Goal: Information Seeking & Learning: Find specific fact

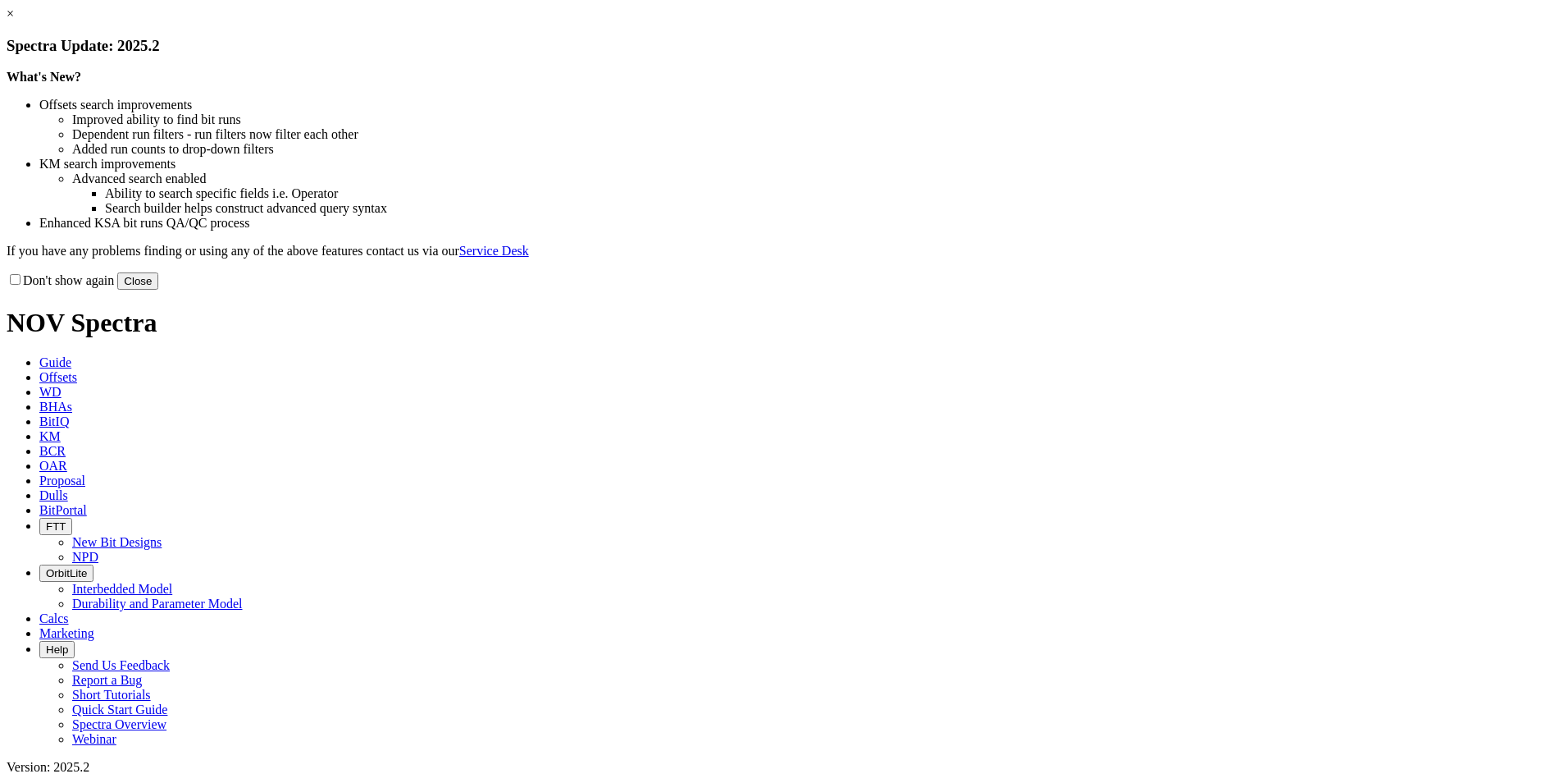
click at [158, 290] on button "Close" at bounding box center [138, 281] width 41 height 17
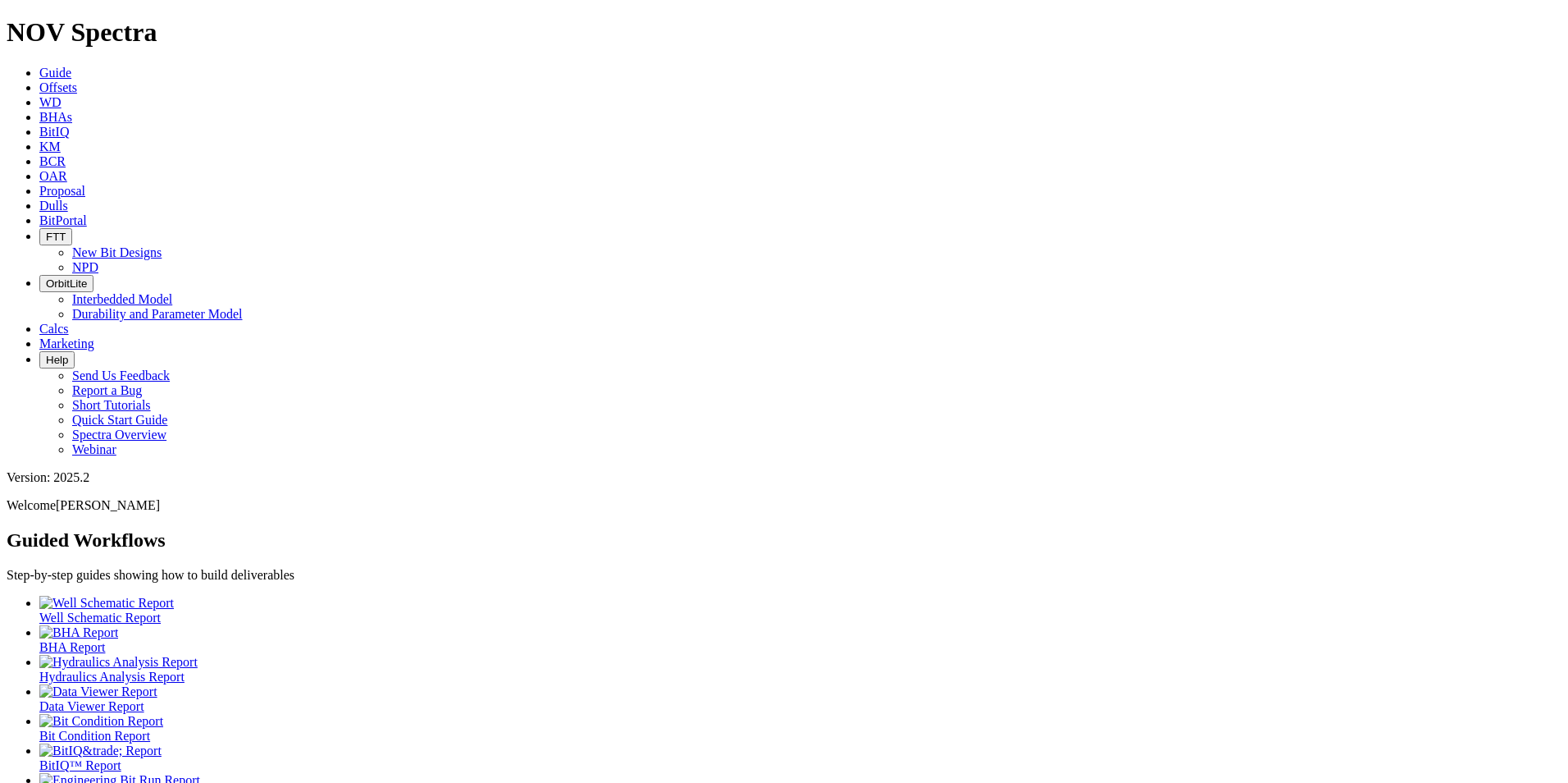
click at [77, 80] on span "Offsets" at bounding box center [58, 86] width 38 height 14
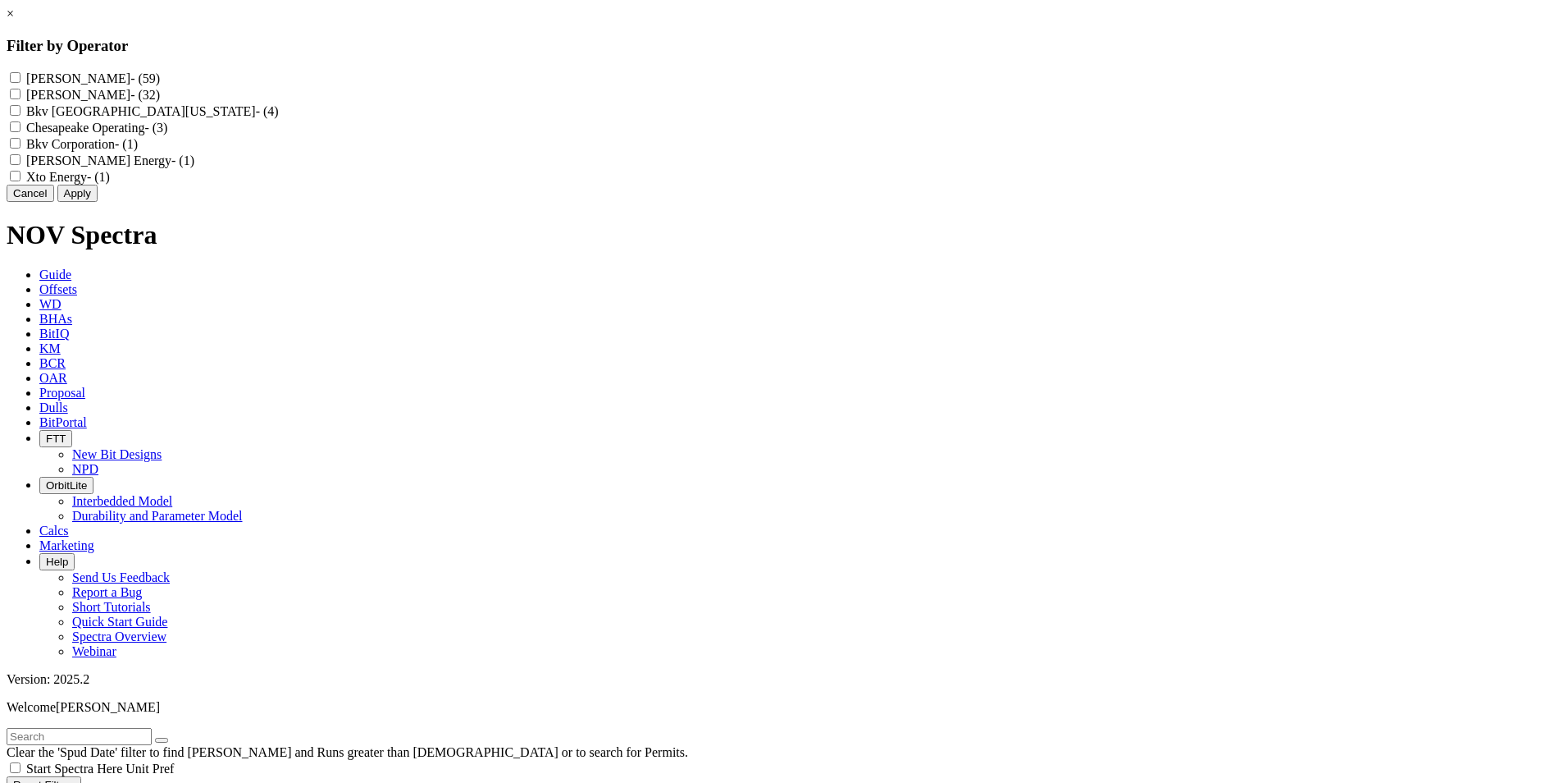
click at [124, 202] on div "× Filter by Operator Tep Barnett - (59) Bkv Barnett - (32) Bkv North Texas - (4…" at bounding box center [784, 104] width 1555 height 195
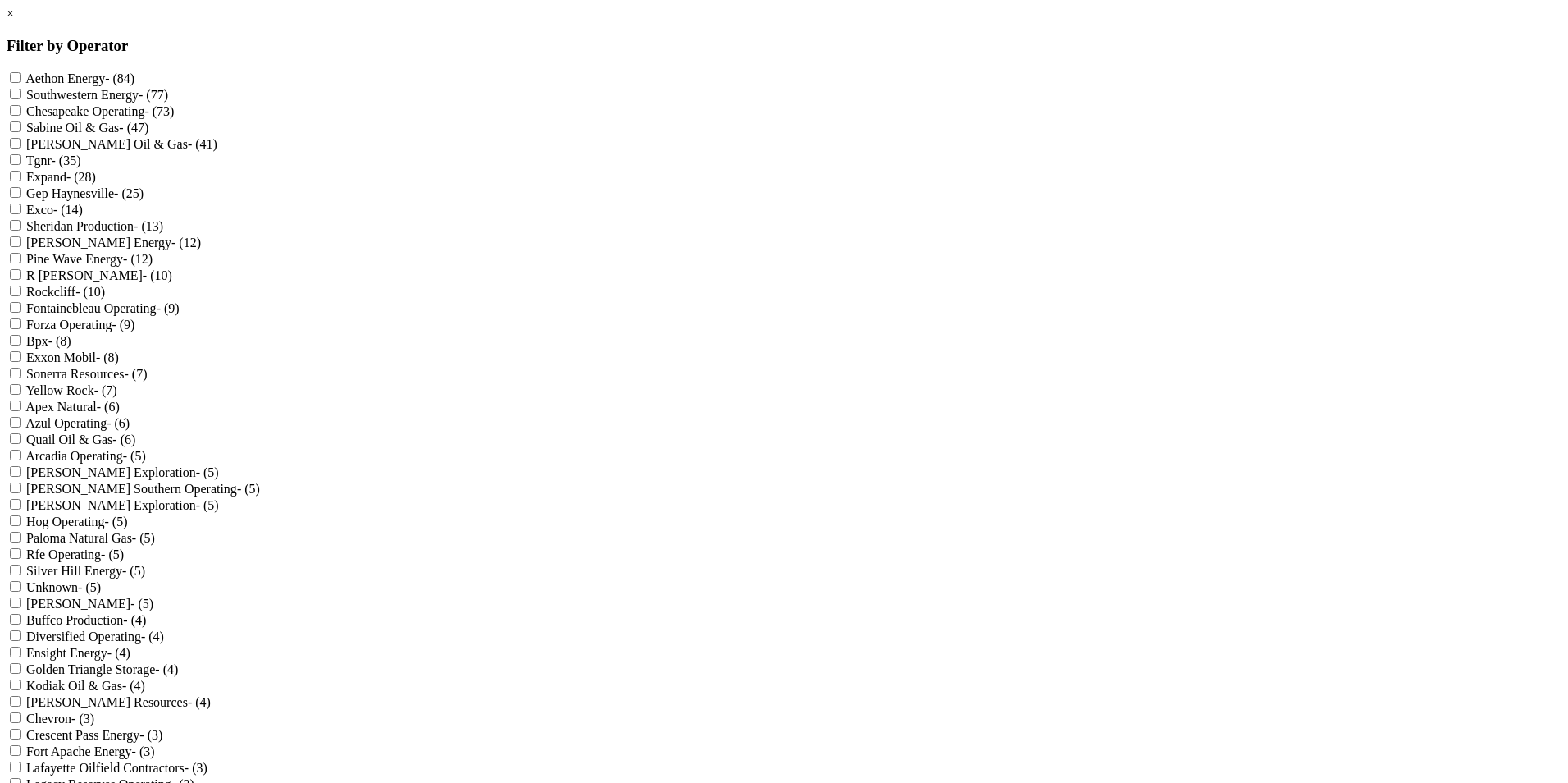
click at [13, 21] on link "×" at bounding box center [10, 13] width 7 height 14
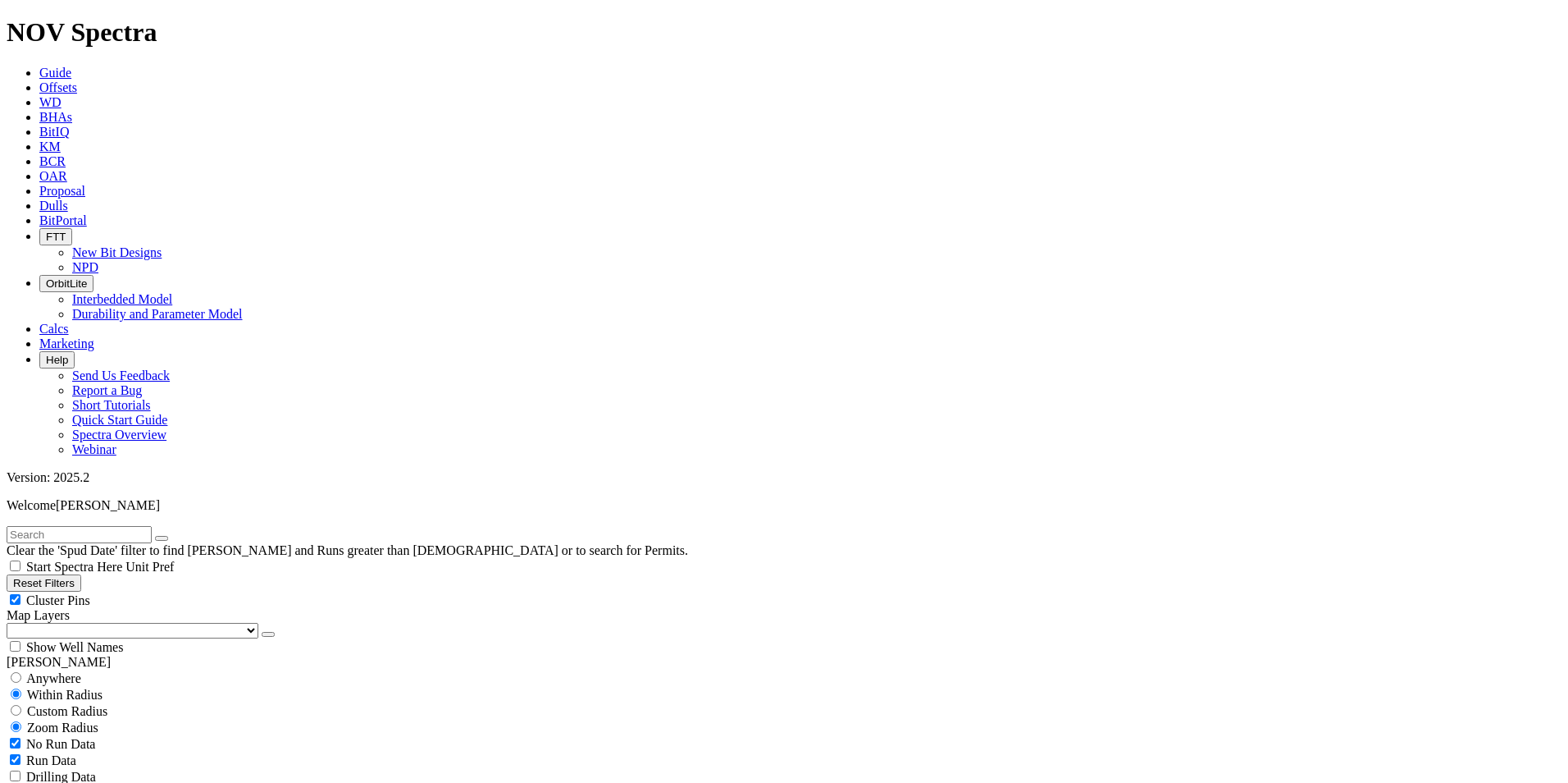
scroll to position [574, 0]
select select "10.625"
checkbox input "false"
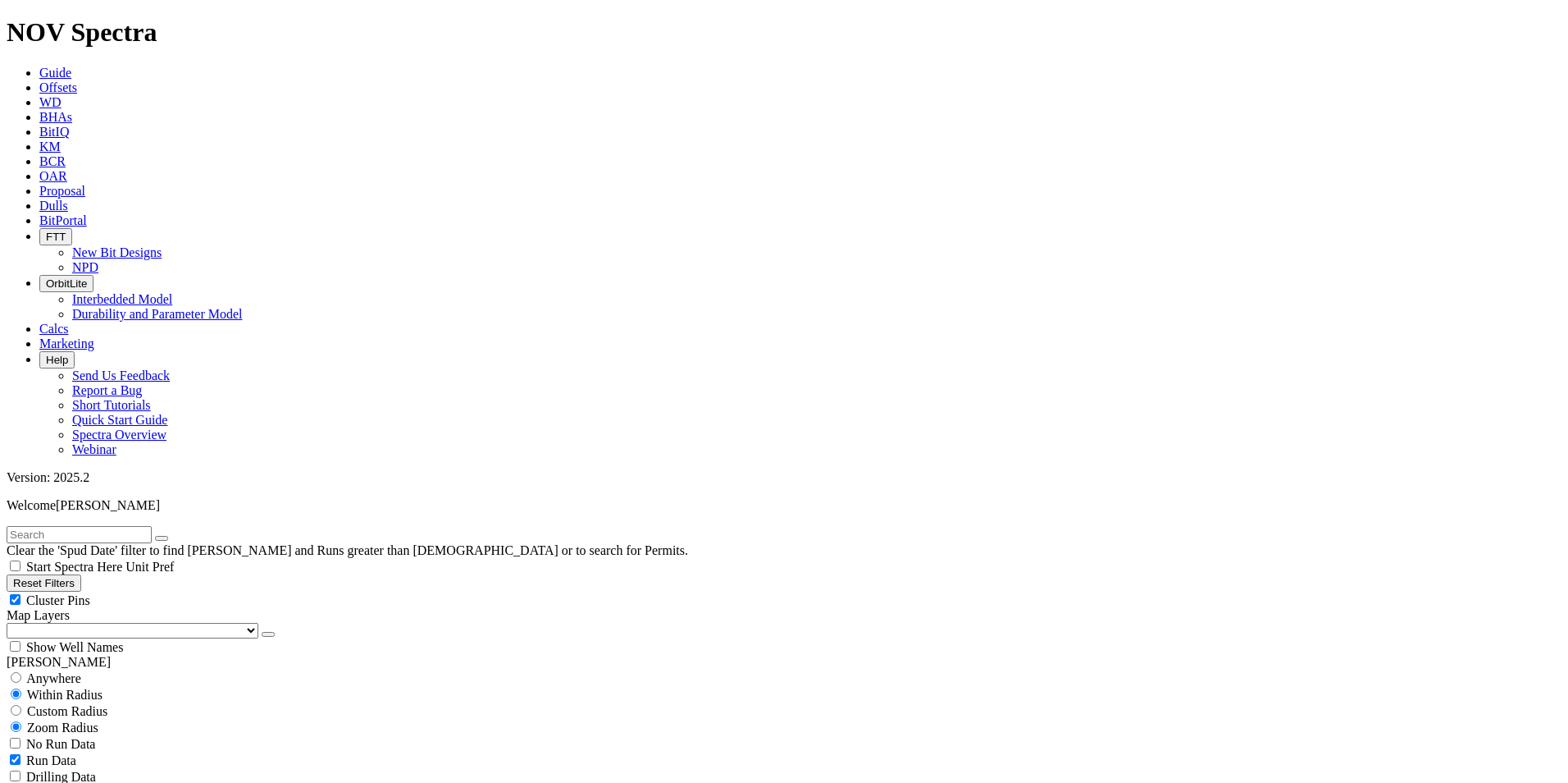
select select "? number:10.625 ?"
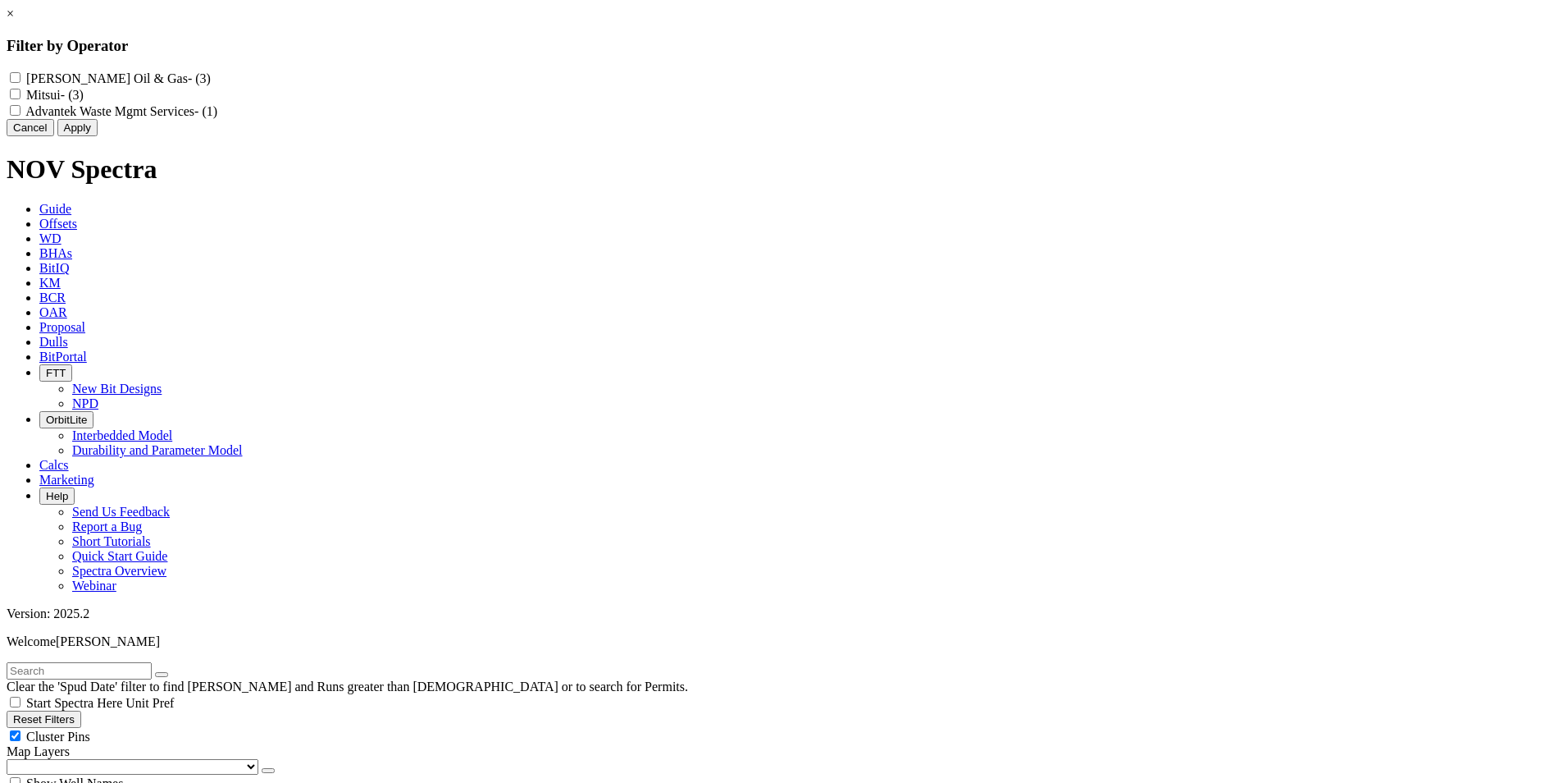
click at [54, 136] on button "Cancel" at bounding box center [30, 127] width 48 height 17
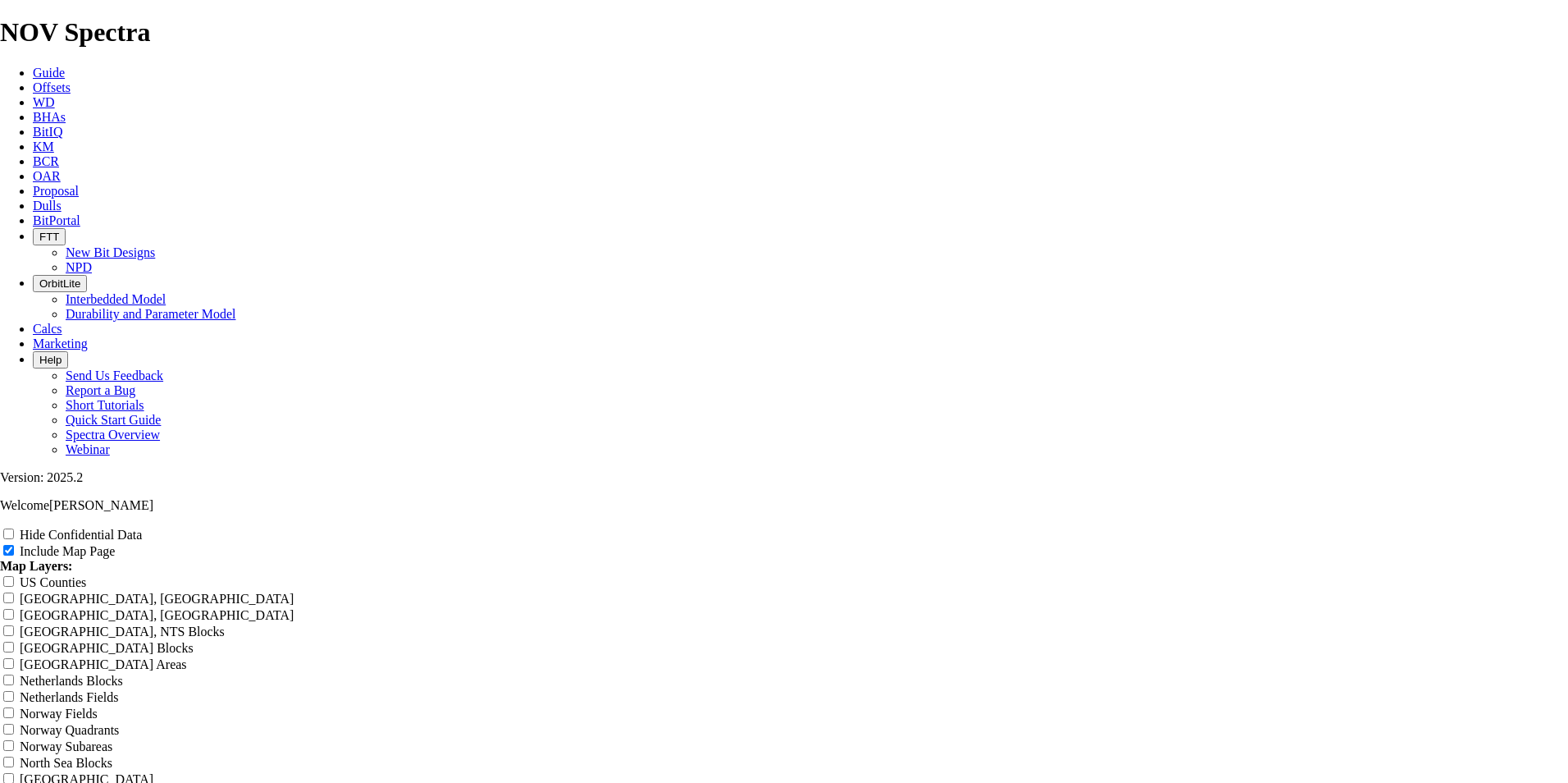
scroll to position [2133, 0]
radio input "true"
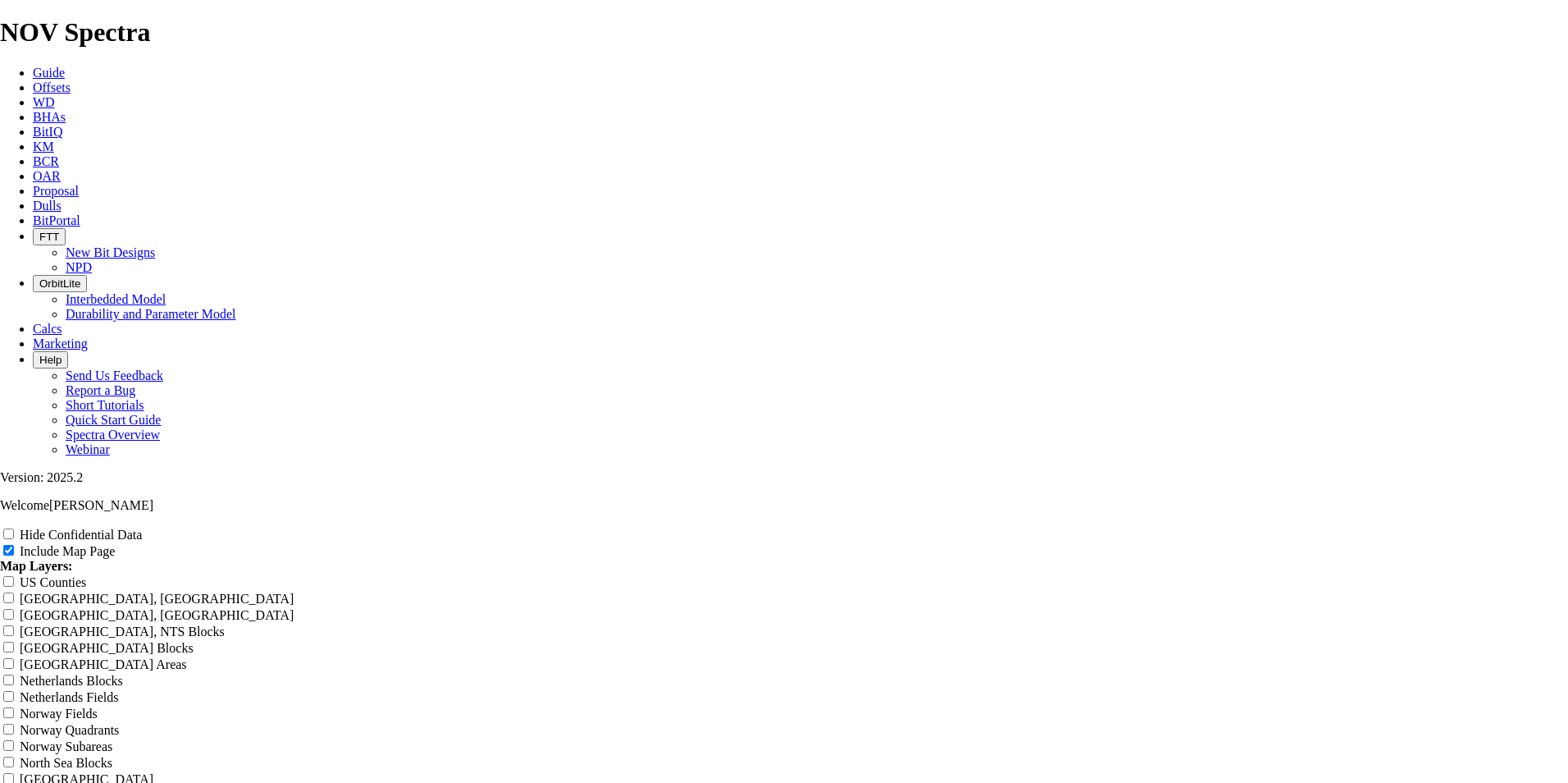
copy td "A320573"
click at [59, 154] on span "BCR" at bounding box center [45, 160] width 26 height 14
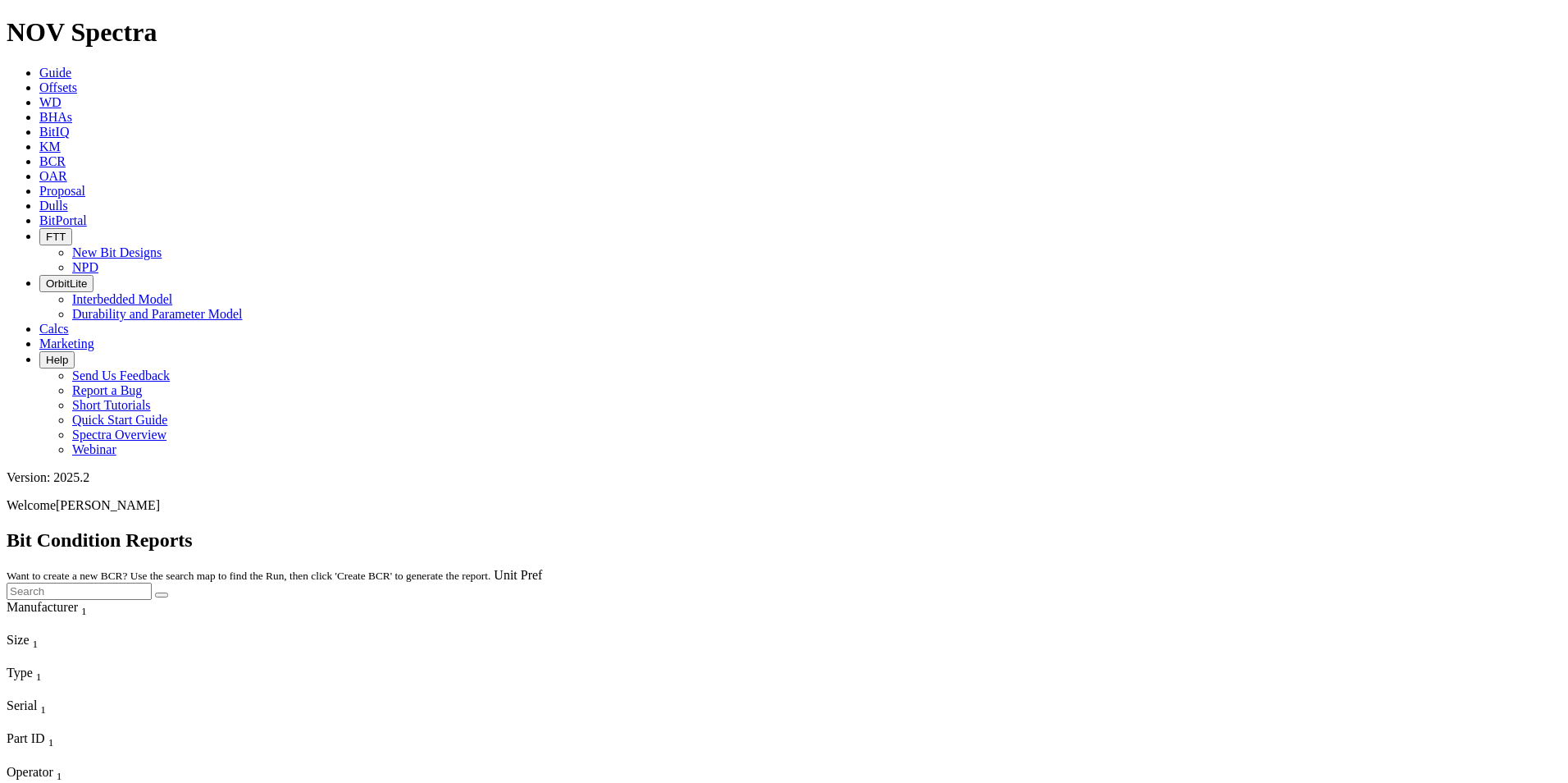
paste input "A320573"
type input "A320573"
click at [155, 592] on button "submit" at bounding box center [161, 594] width 13 height 4
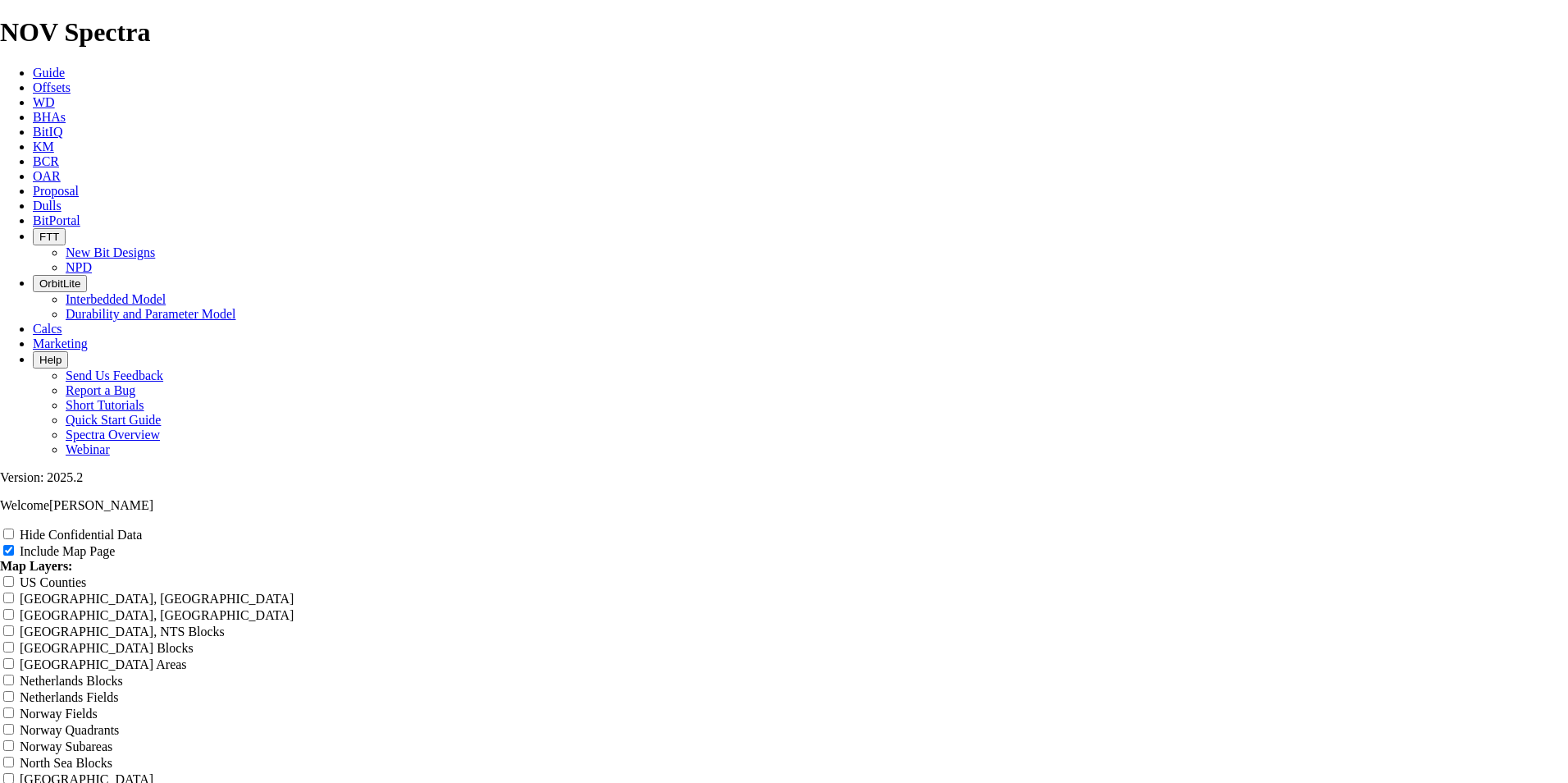
scroll to position [2707, 0]
drag, startPoint x: 497, startPoint y: 573, endPoint x: 522, endPoint y: 572, distance: 25.0
copy td "A262749"
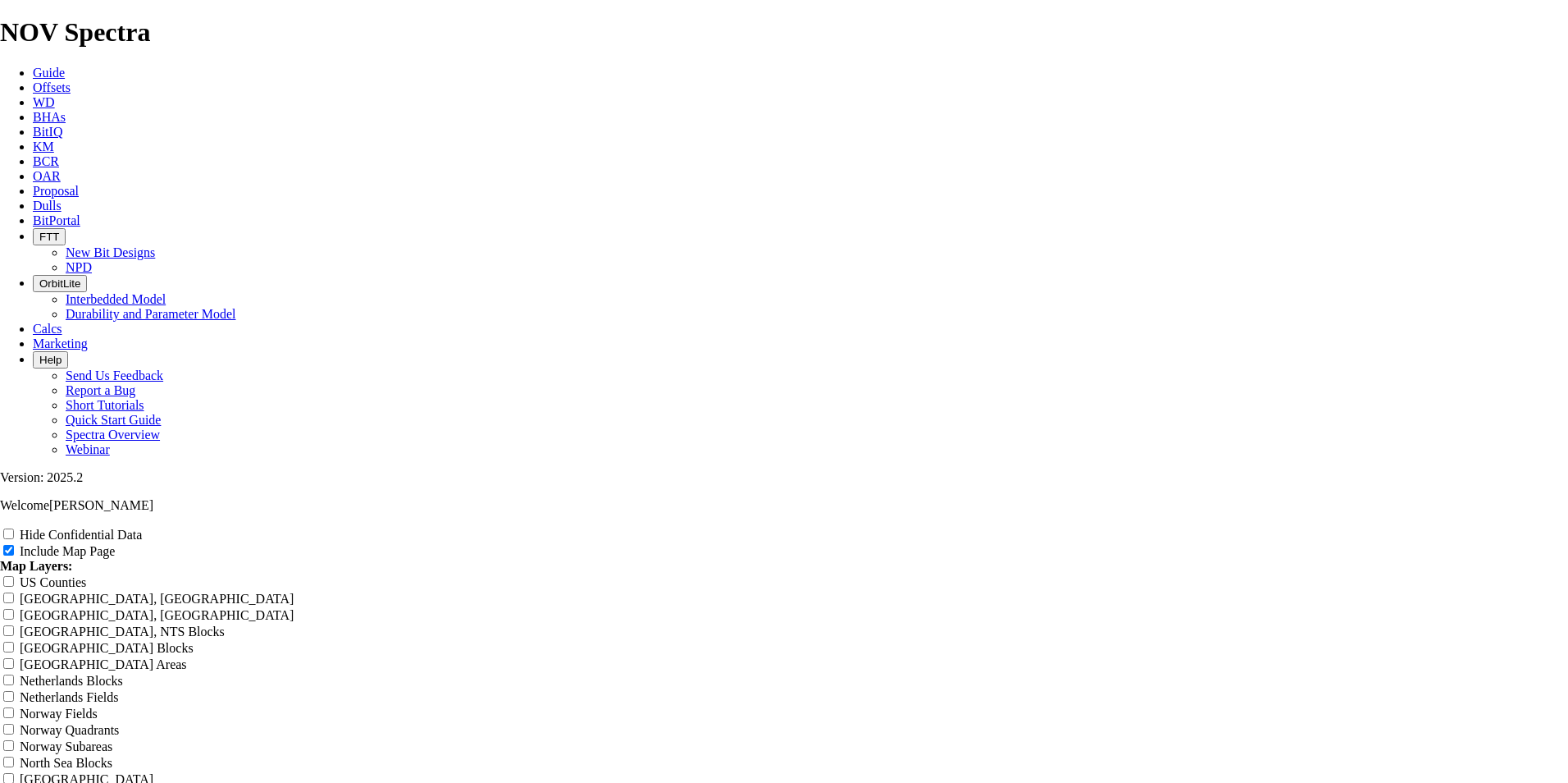
scroll to position [2872, 0]
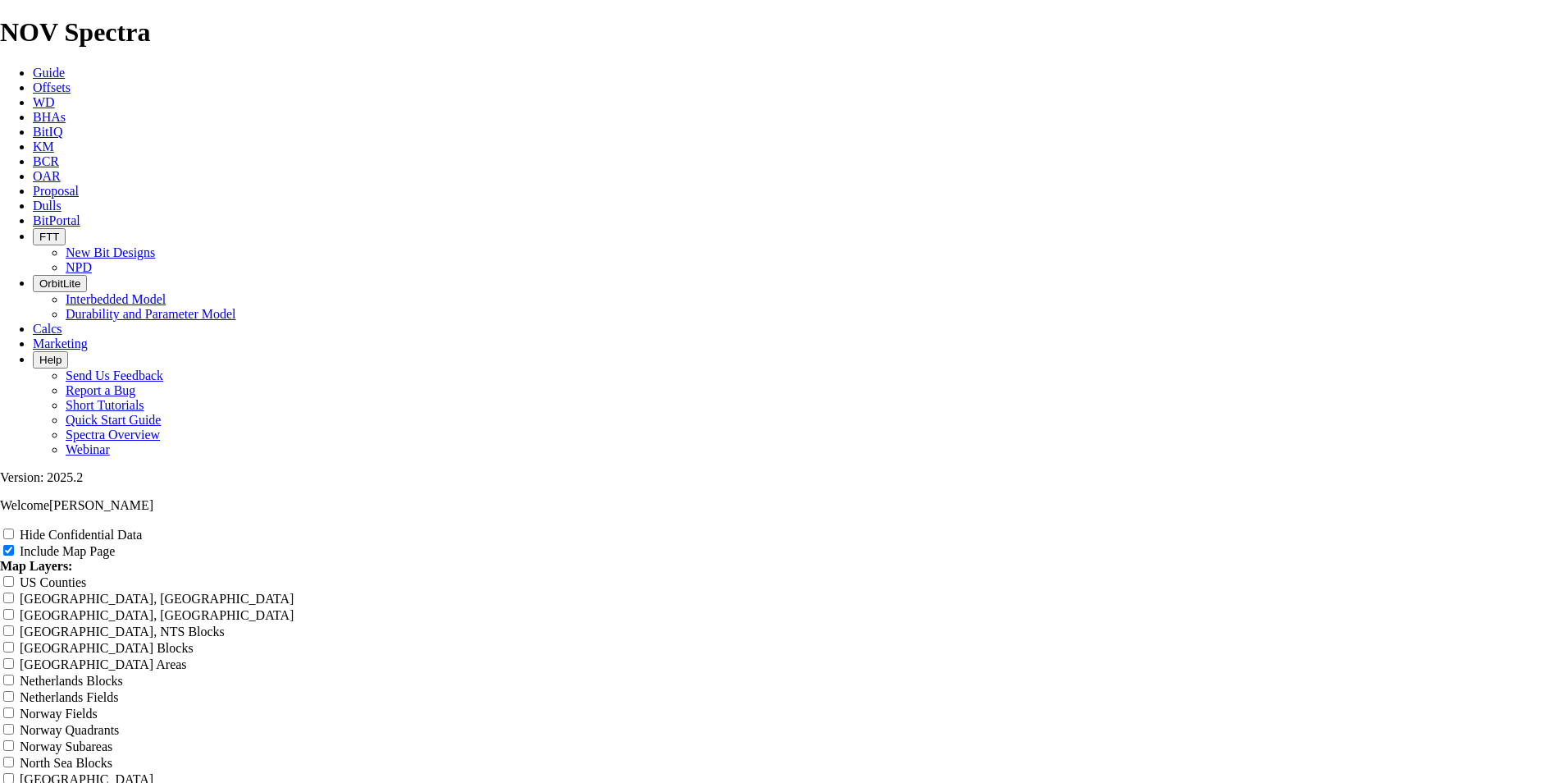
drag, startPoint x: 519, startPoint y: 514, endPoint x: 506, endPoint y: 517, distance: 13.3
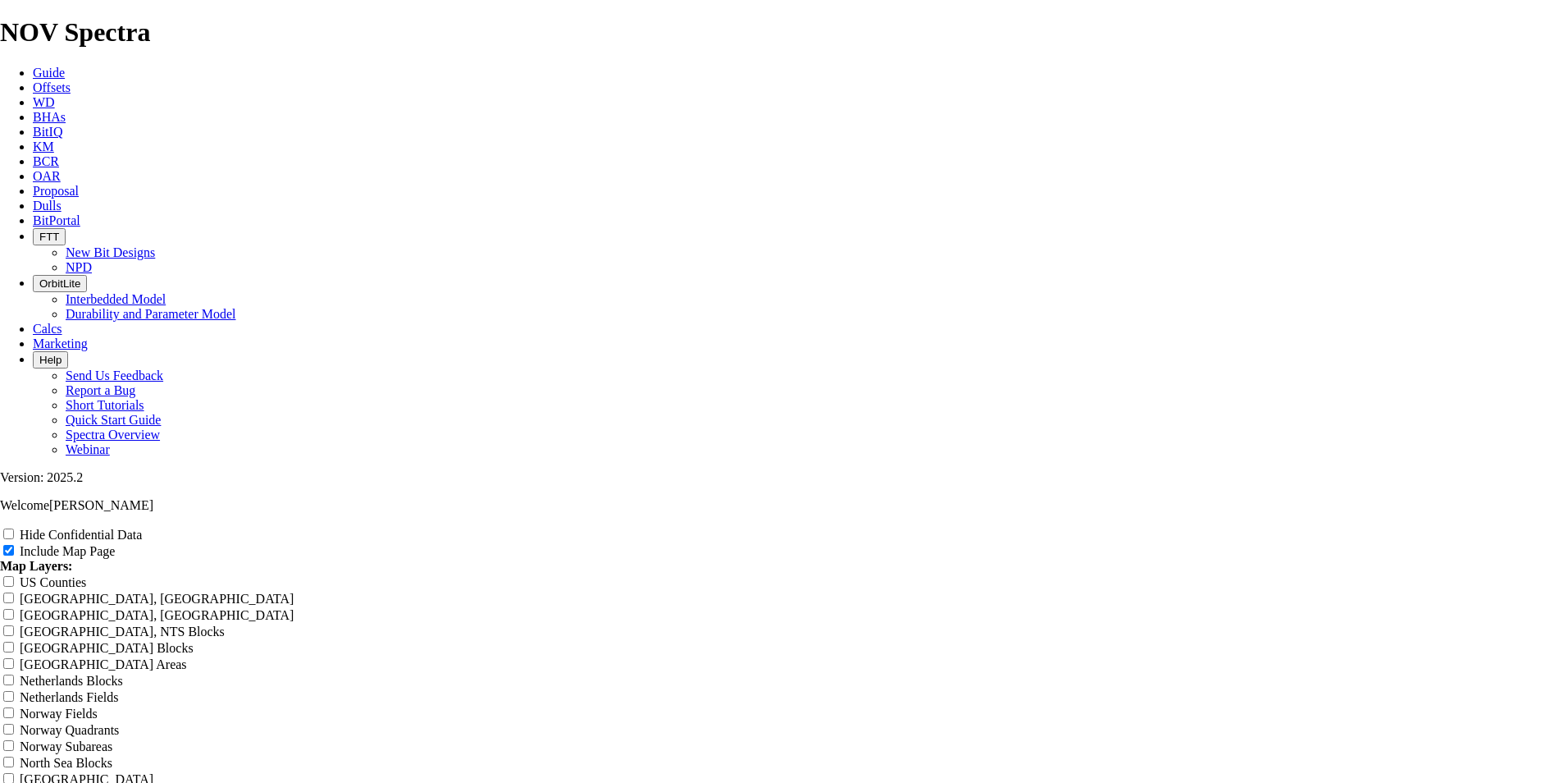
copy td "A320573"
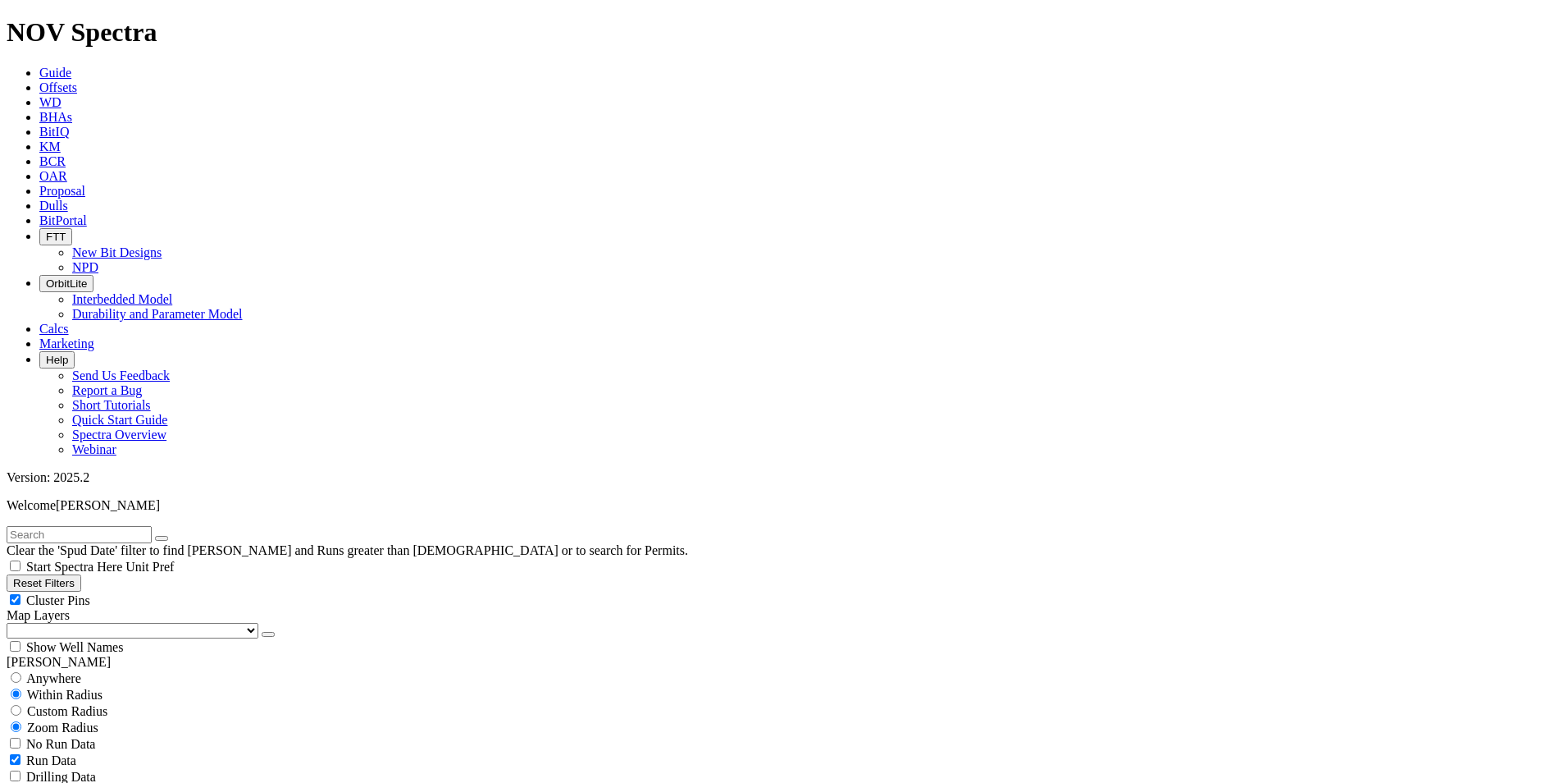
scroll to position [82, 0]
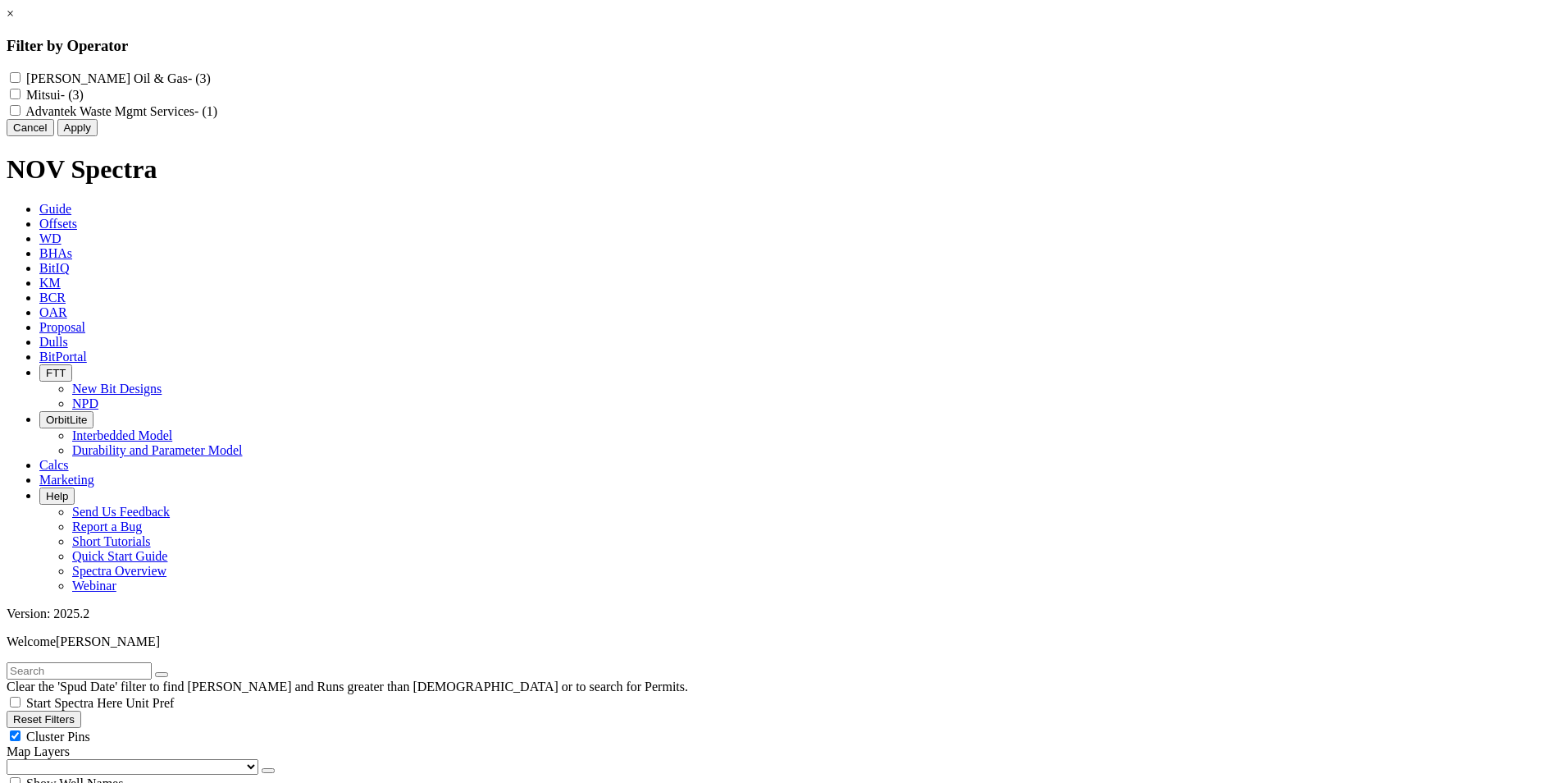
click at [84, 100] on label "Mitsui - (3)" at bounding box center [55, 94] width 58 height 14
click at [21, 99] on input "Mitsui - (3)" at bounding box center [15, 94] width 11 height 11
checkbox input "true"
click at [54, 136] on button "Cancel" at bounding box center [30, 127] width 48 height 17
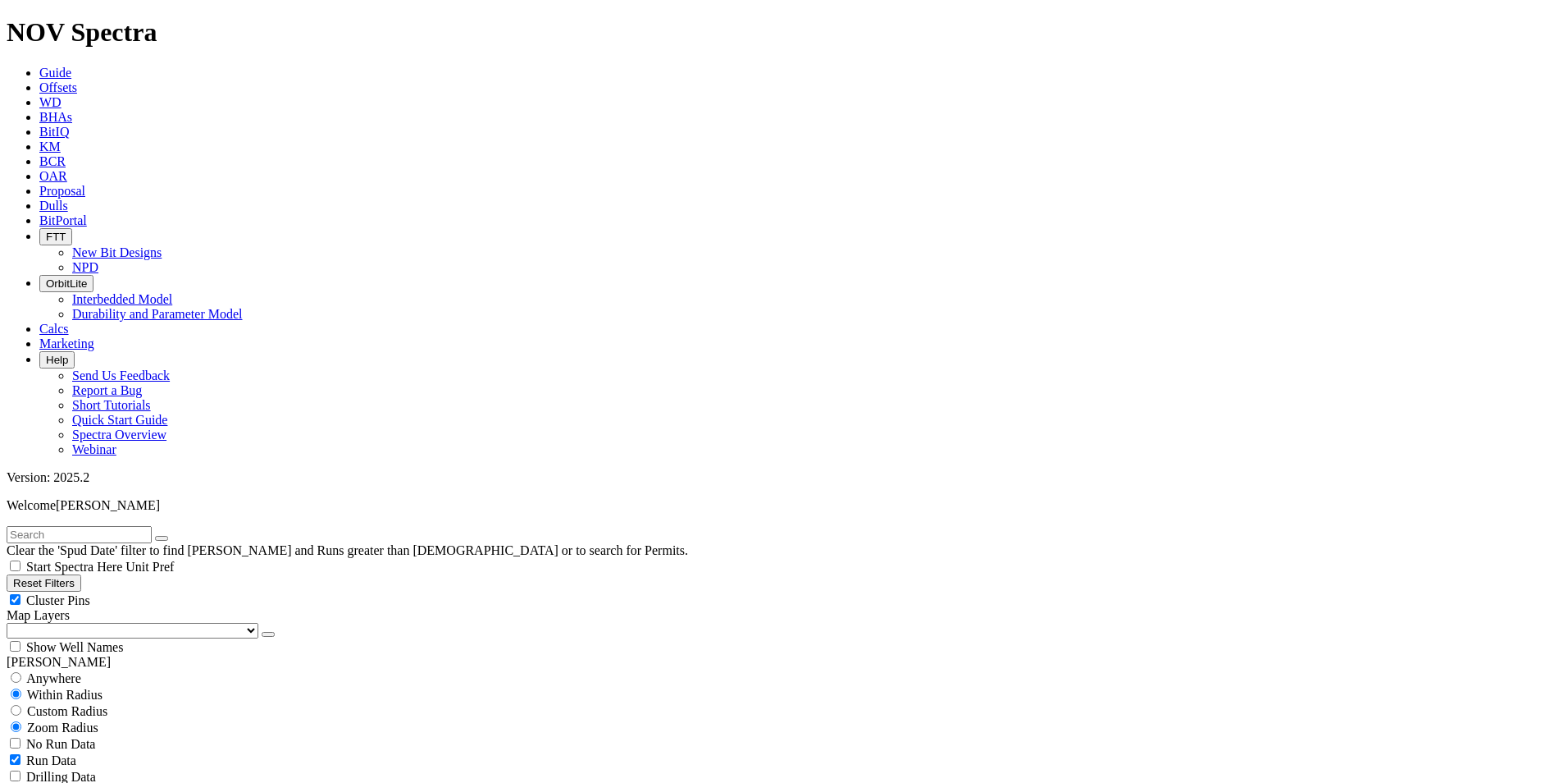
scroll to position [574, 0]
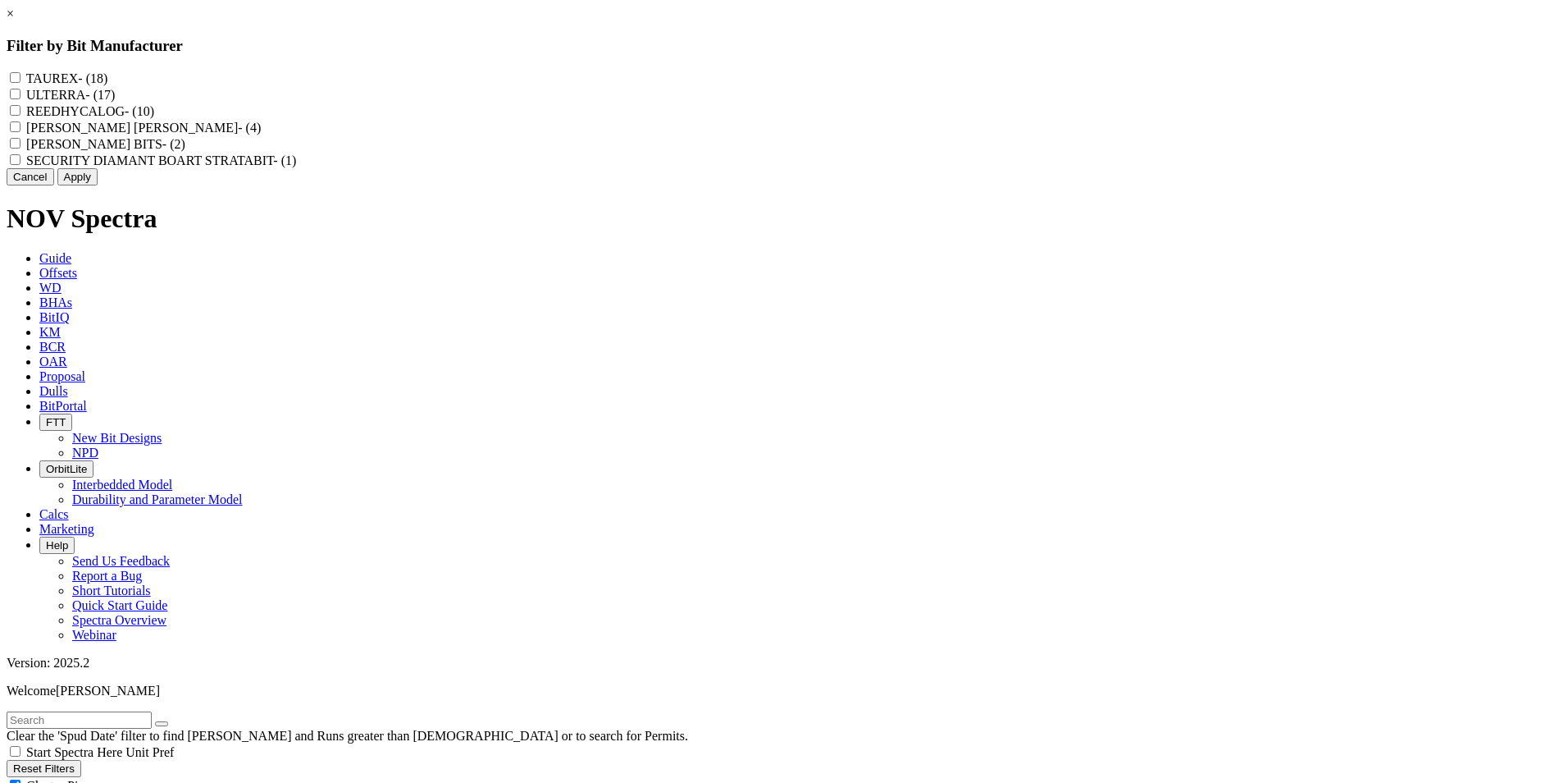
click at [154, 118] on label "REEDHYCALOG - (10)" at bounding box center [90, 111] width 128 height 14
click at [21, 116] on input "REEDHYCALOG - (10)" at bounding box center [15, 111] width 11 height 11
checkbox input "true"
click at [97, 185] on button "Apply" at bounding box center [77, 176] width 40 height 17
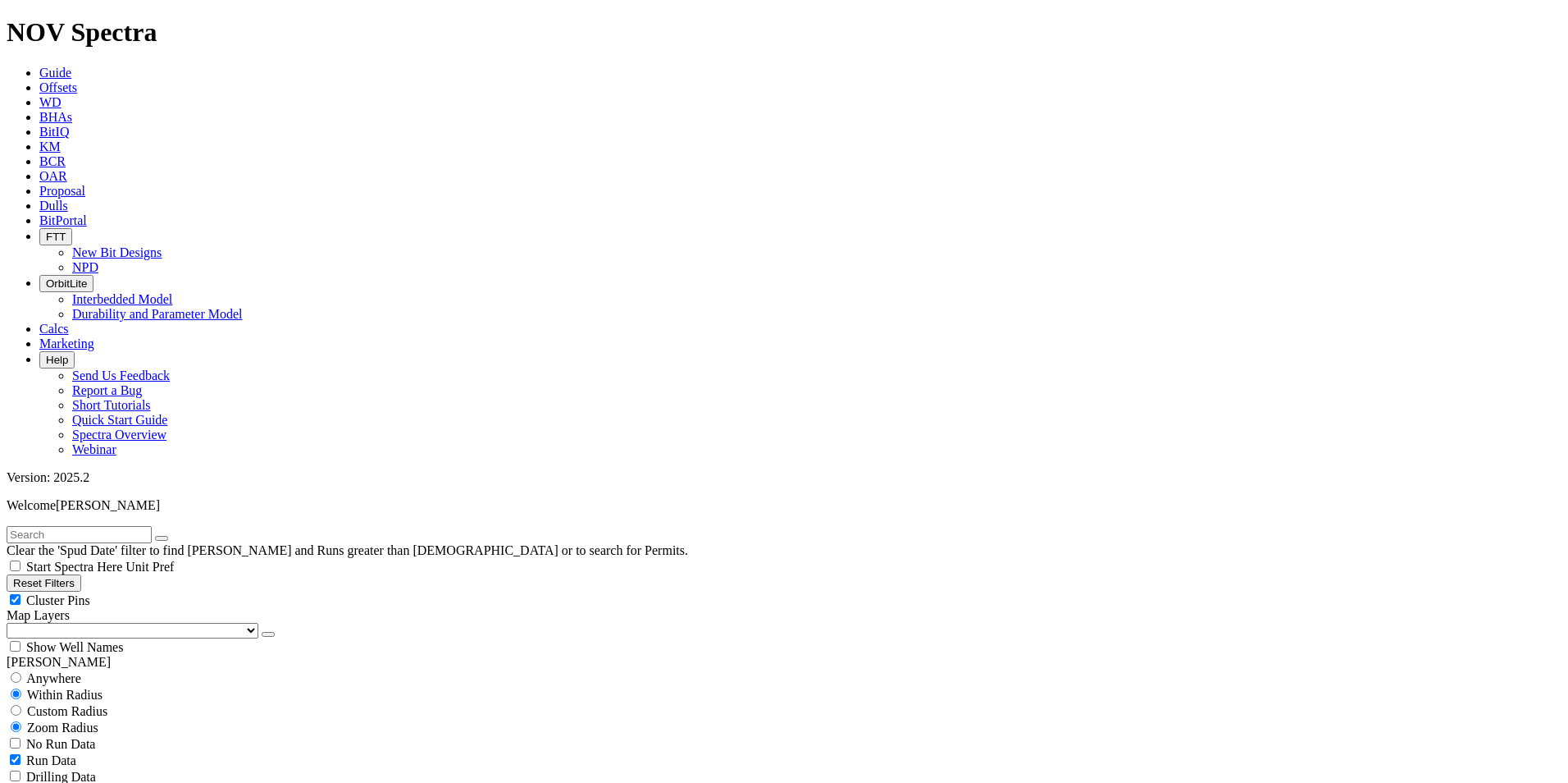
scroll to position [164, 0]
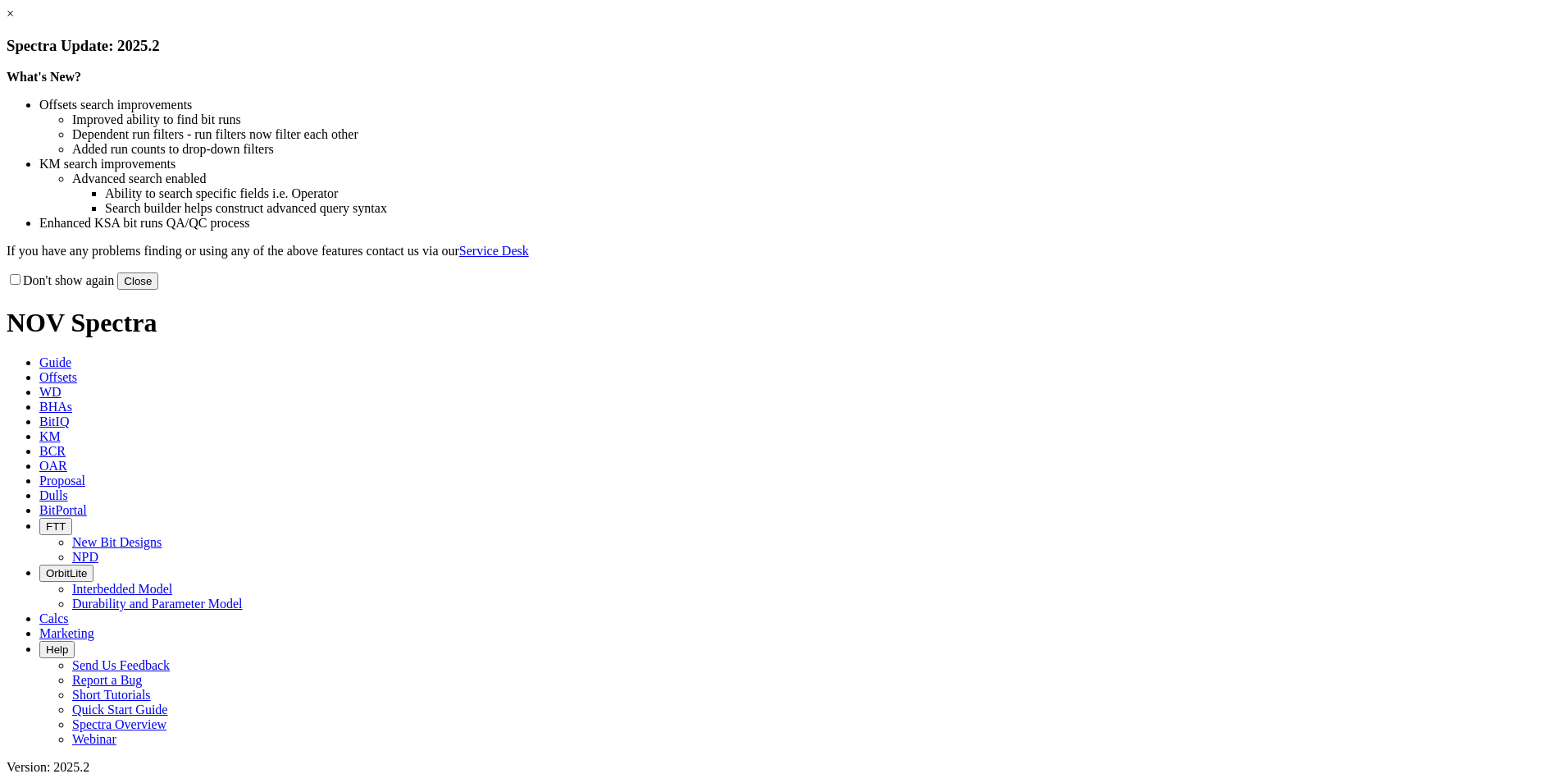
click at [13, 21] on link "×" at bounding box center [10, 13] width 7 height 14
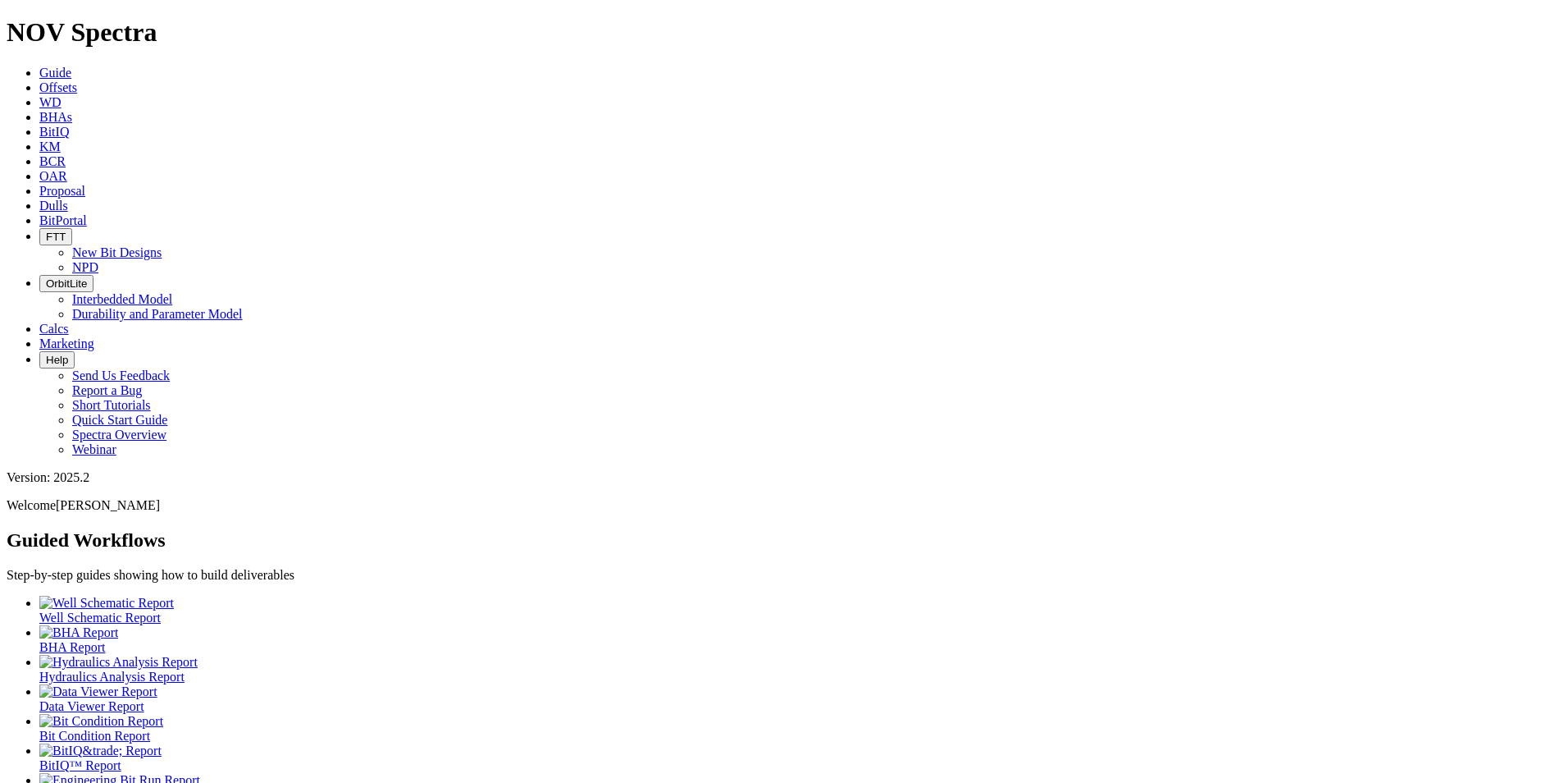
click at [68, 199] on span "Dulls" at bounding box center [54, 205] width 29 height 14
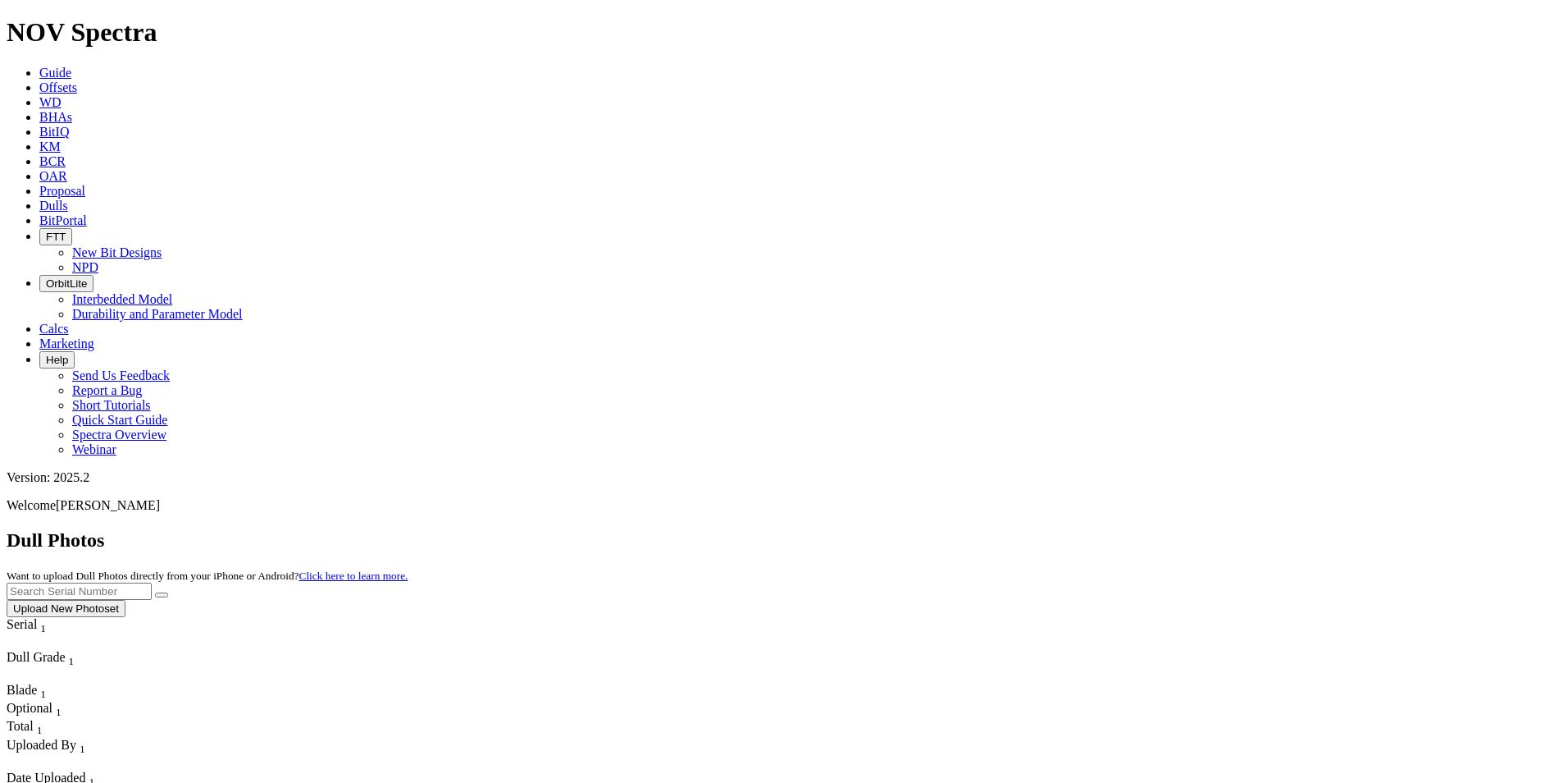
paste input "A320573"
type input "A320573"
click at [162, 595] on icon "submit" at bounding box center [162, 595] width 0 height 0
click at [152, 582] on input "A320573" at bounding box center [78, 590] width 145 height 17
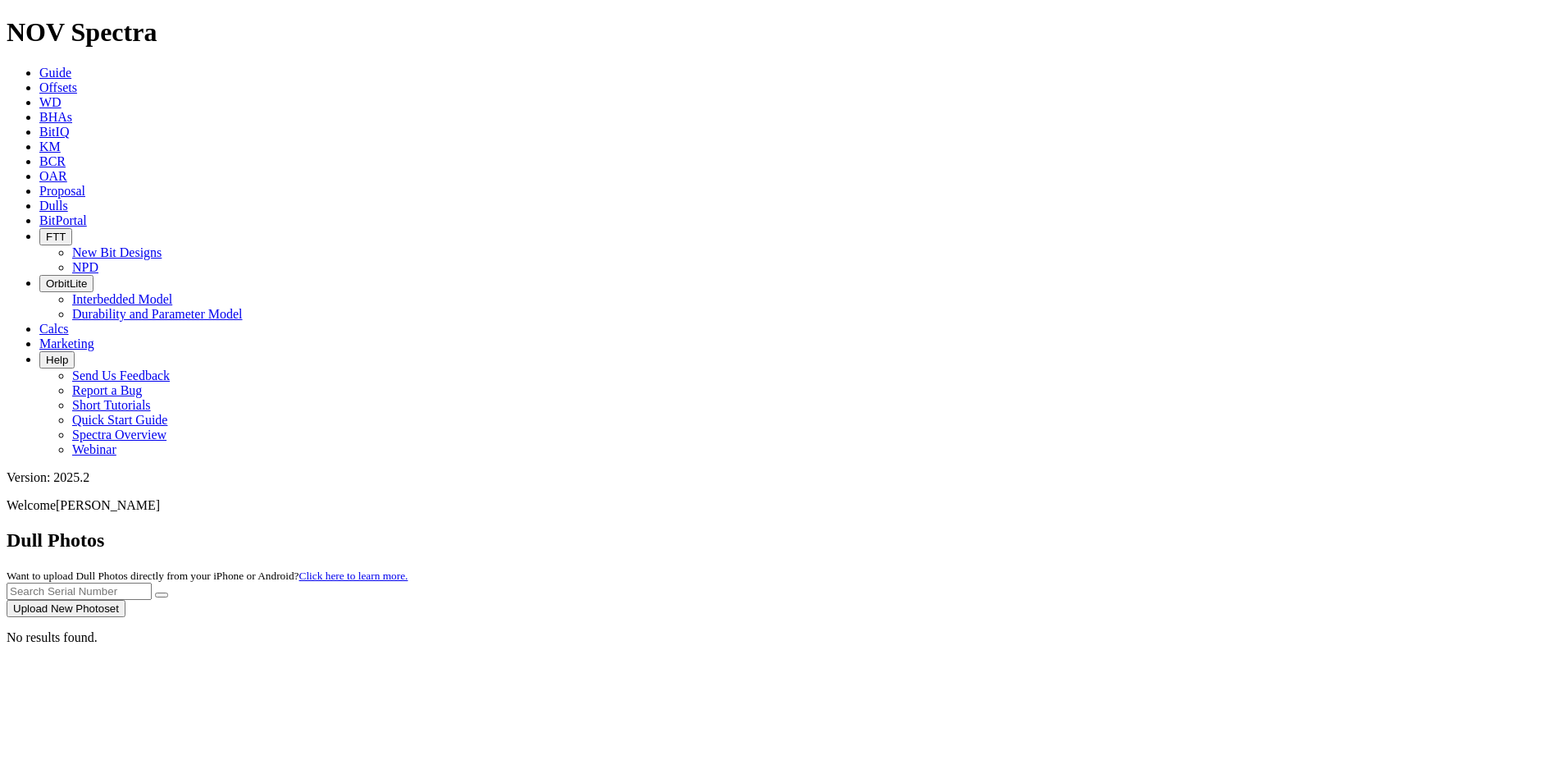
paste input "A262749"
type input "A262749"
click at [162, 595] on icon "submit" at bounding box center [162, 595] width 0 height 0
click at [66, 154] on span "BCR" at bounding box center [52, 160] width 26 height 14
click at [152, 582] on input "text" at bounding box center [78, 590] width 145 height 17
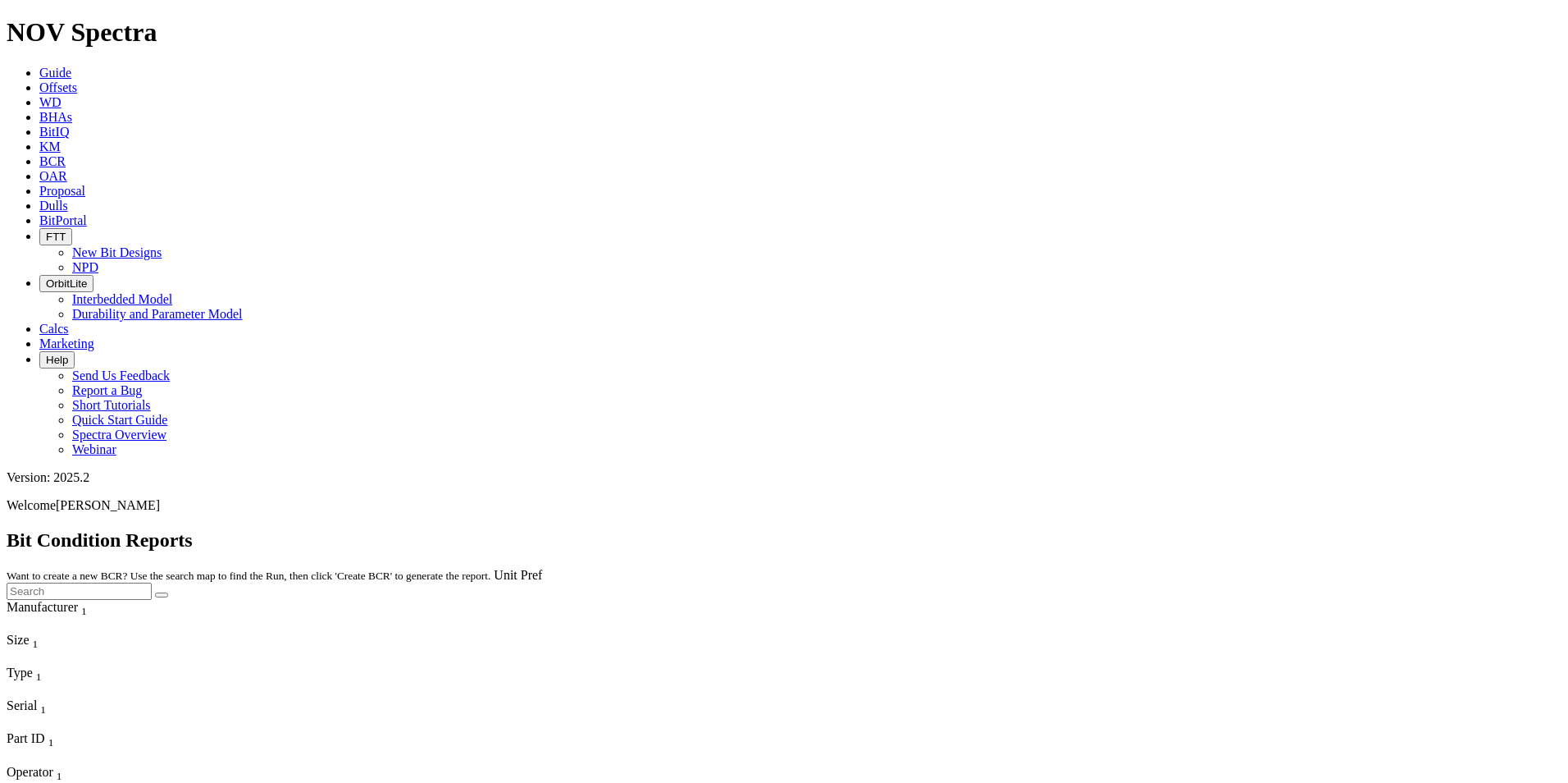
paste input "A262749"
click at [162, 595] on icon "submit" at bounding box center [162, 595] width 0 height 0
drag, startPoint x: 1137, startPoint y: 232, endPoint x: 1127, endPoint y: 232, distance: 10.0
click at [1137, 613] on div "No results found." at bounding box center [784, 620] width 1555 height 14
click at [152, 582] on input "A262749" at bounding box center [78, 590] width 145 height 17
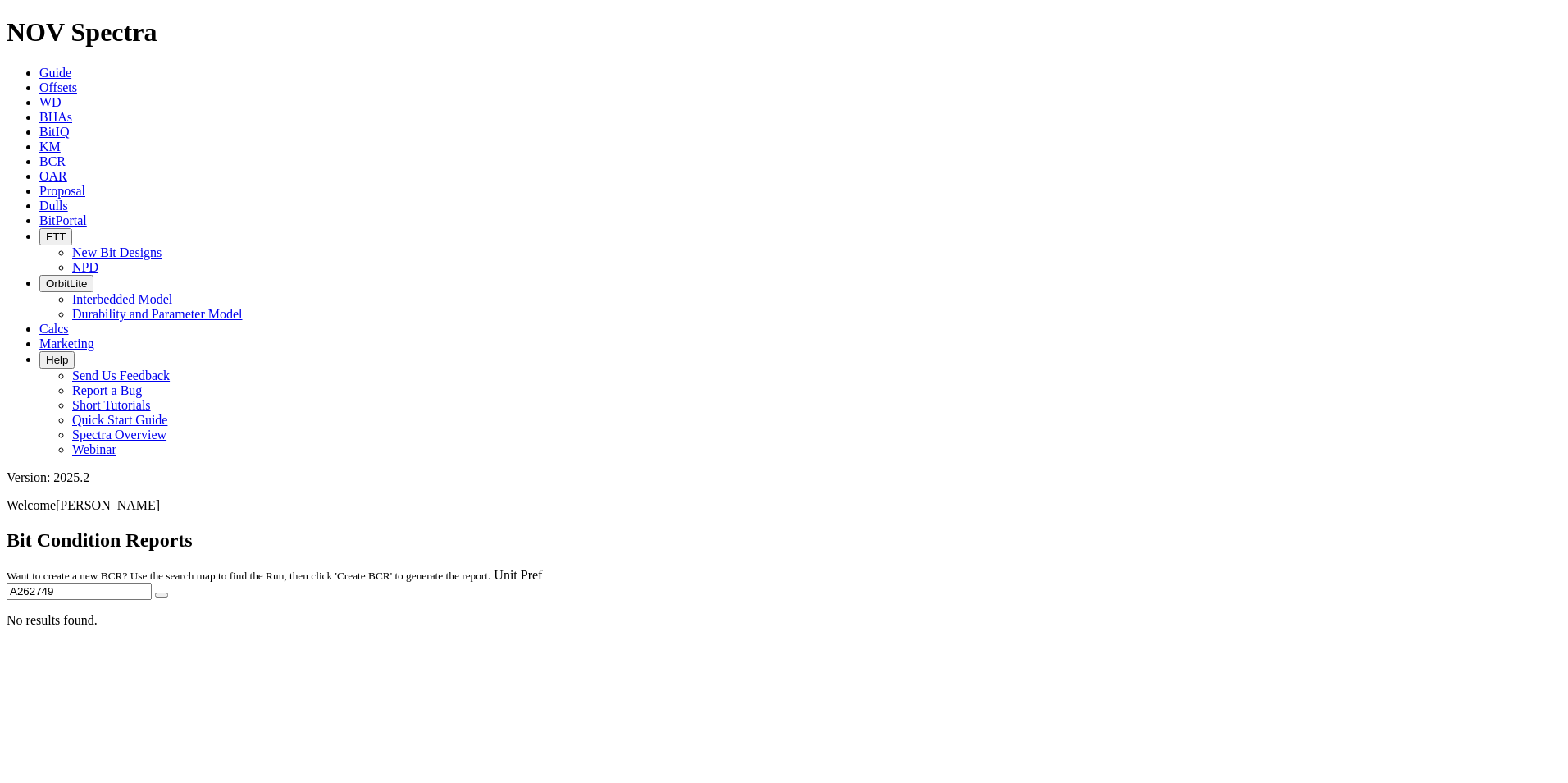
click at [152, 582] on input "A262749" at bounding box center [78, 590] width 145 height 17
type input "A320573"
click at [155, 592] on button "submit" at bounding box center [161, 594] width 13 height 4
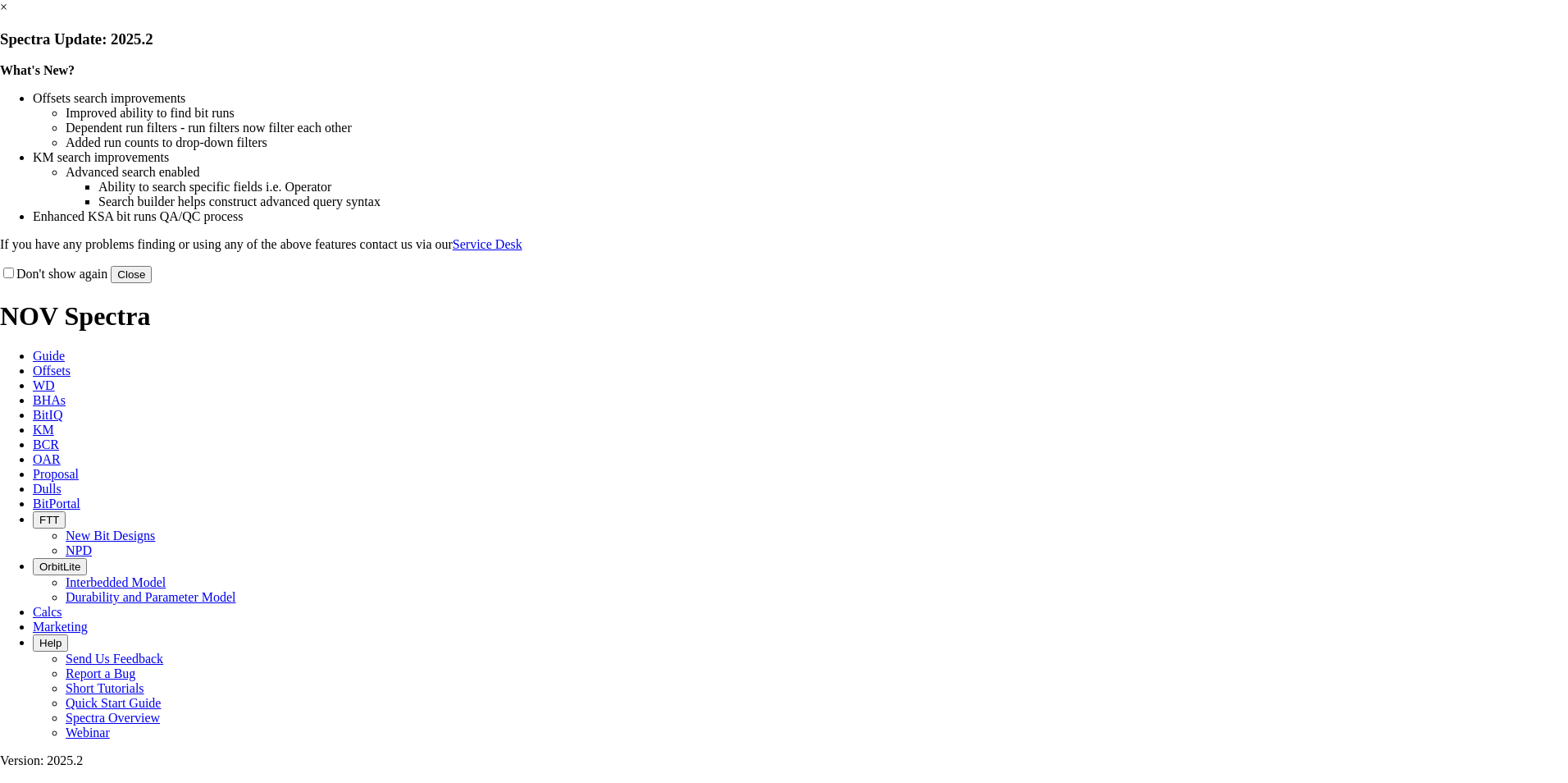
click at [152, 284] on button "Close" at bounding box center [131, 274] width 41 height 17
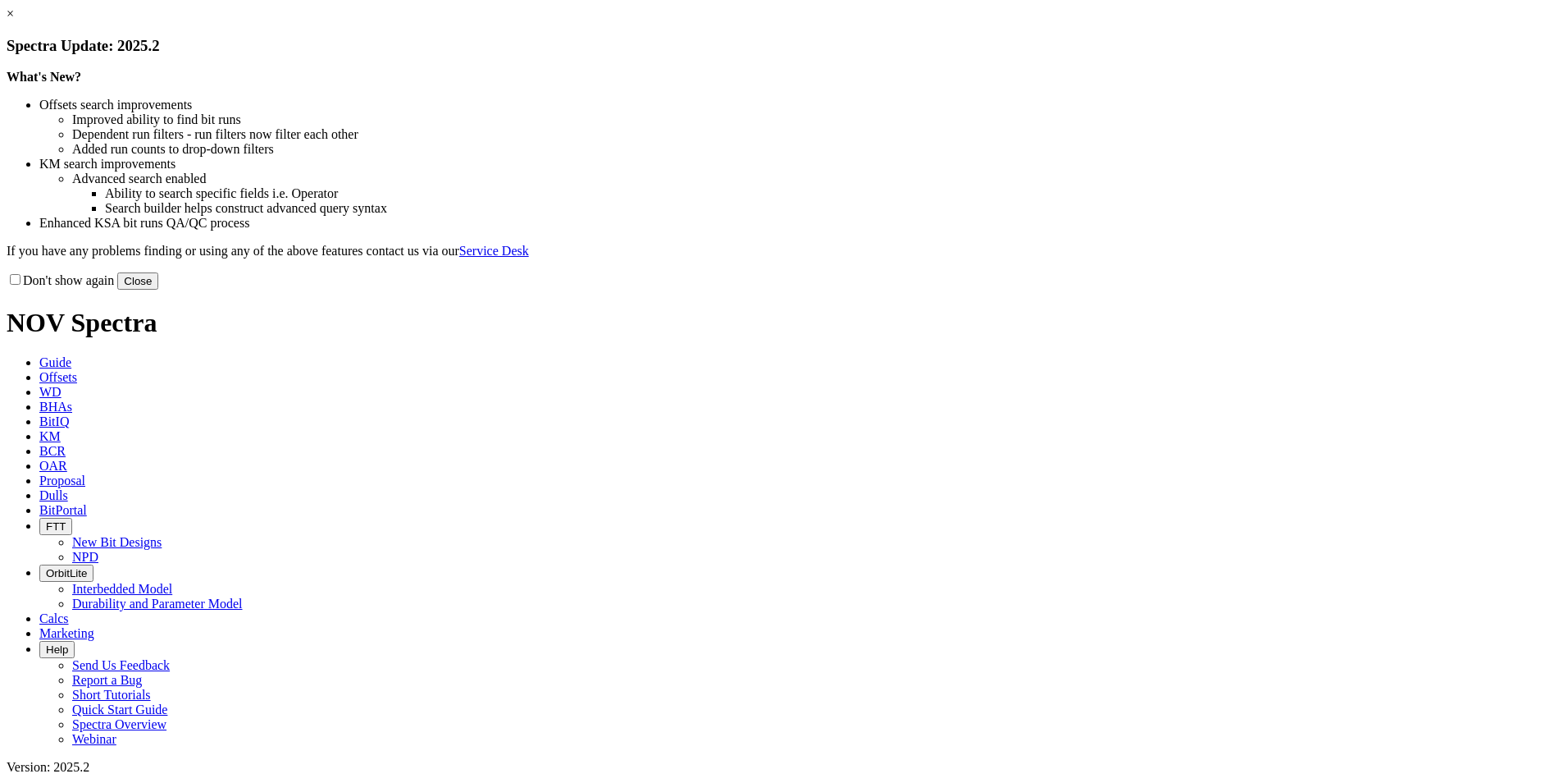
click at [158, 290] on button "Close" at bounding box center [138, 281] width 41 height 17
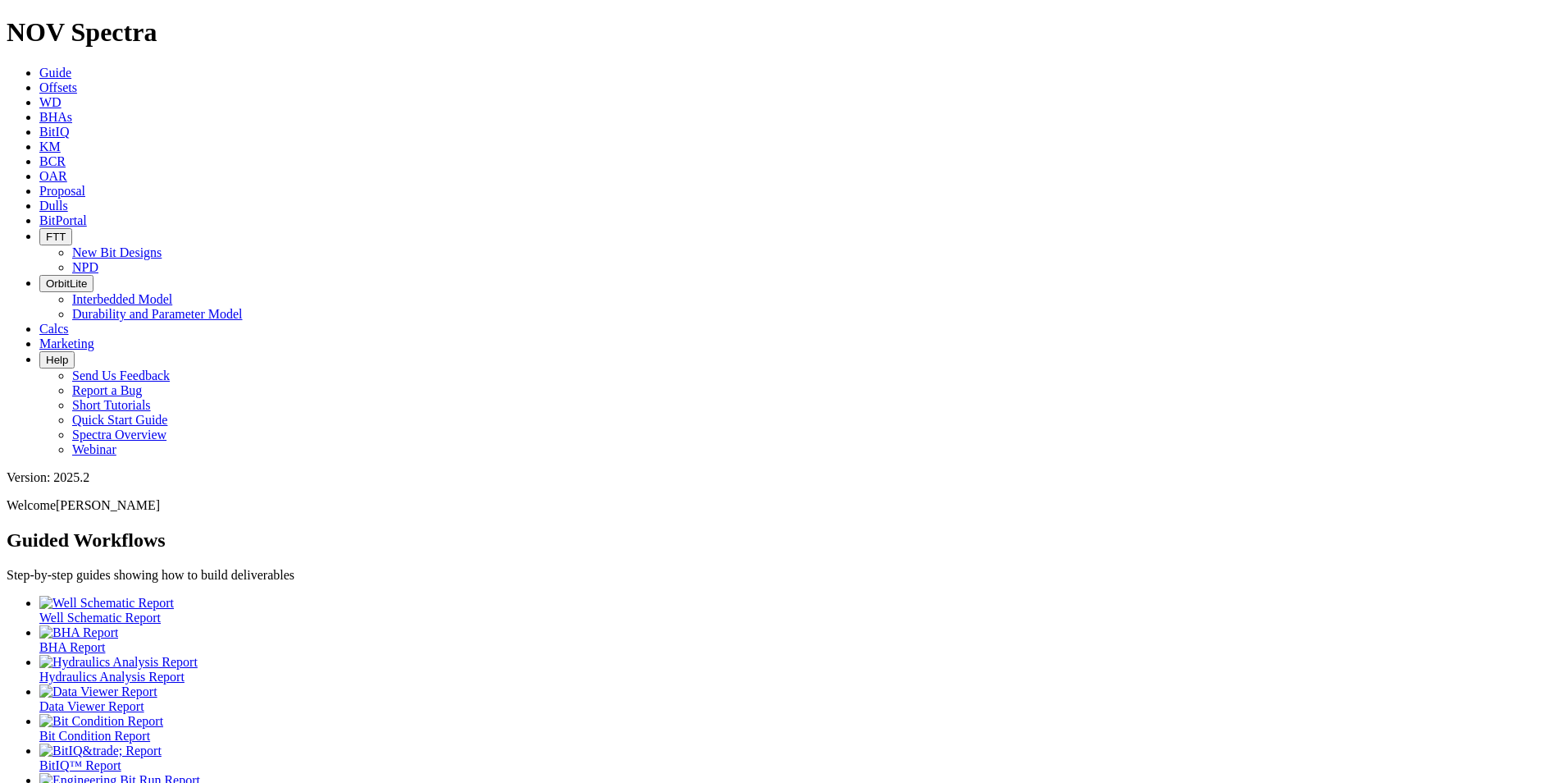
click at [40, 80] on icon at bounding box center [40, 86] width 0 height 14
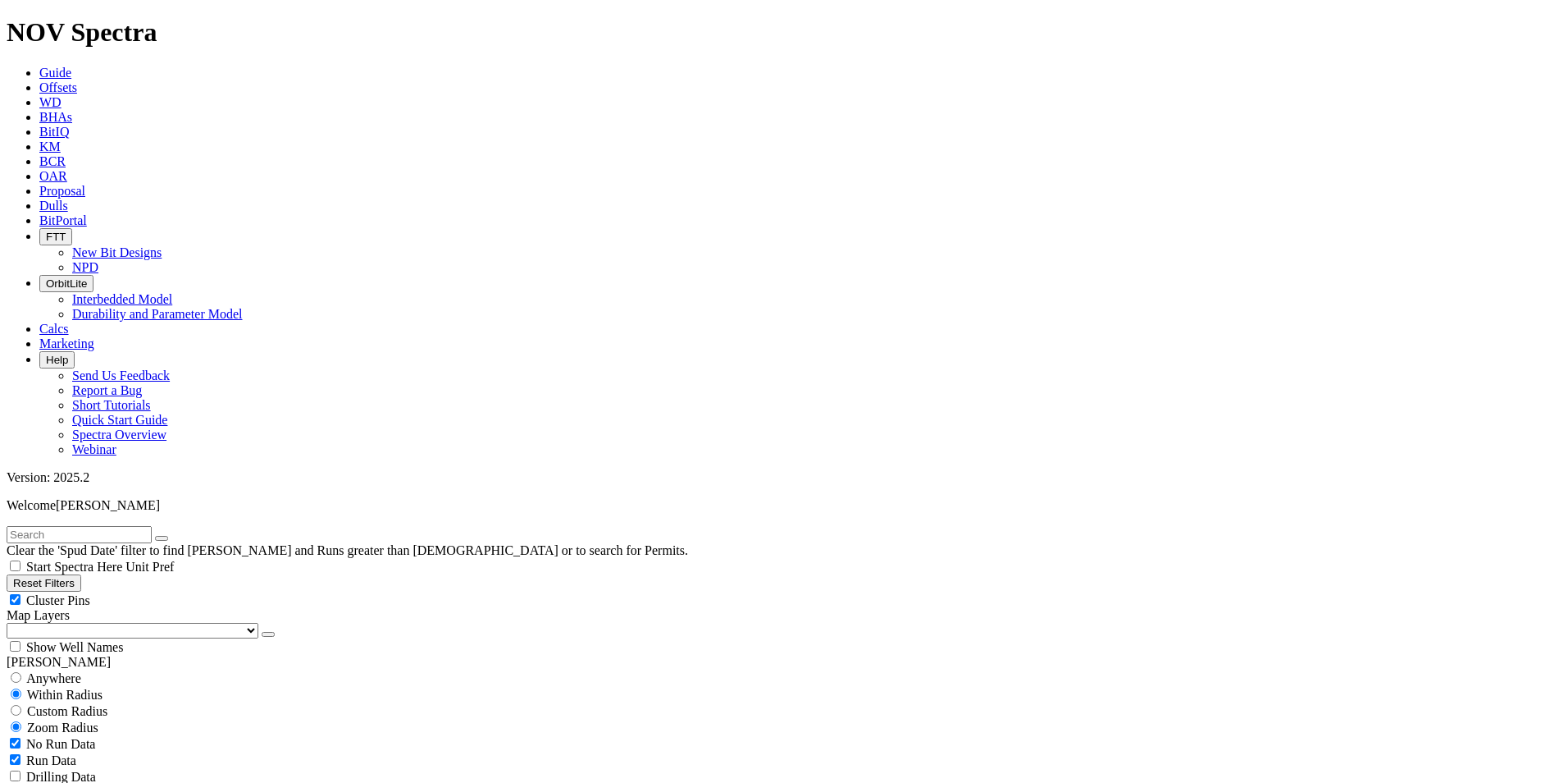
click at [68, 199] on link "Dulls" at bounding box center [54, 205] width 29 height 14
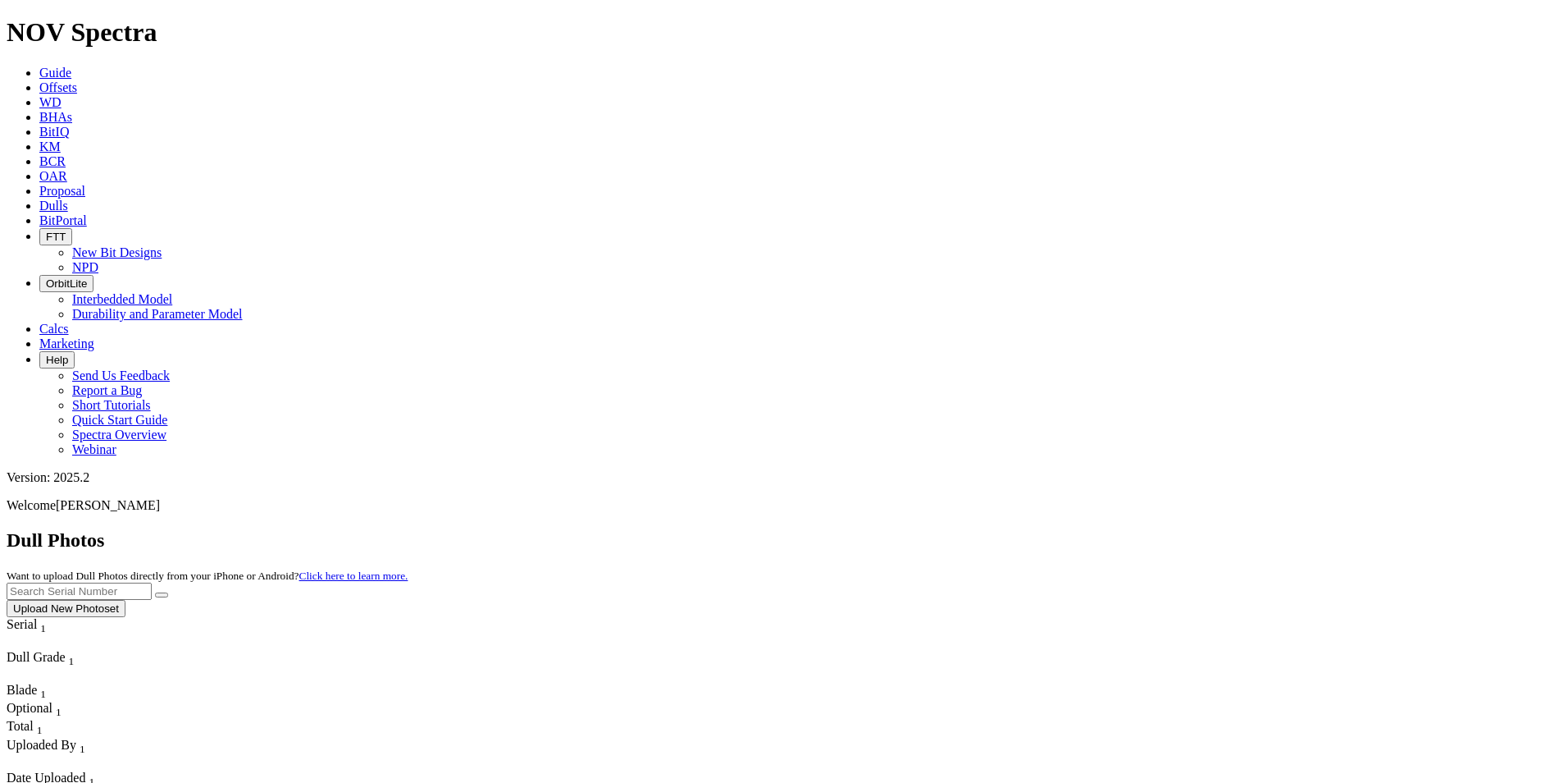
paste input "A316176"
type input "A316176"
click at [162, 595] on icon "submit" at bounding box center [162, 595] width 0 height 0
click at [40, 80] on icon at bounding box center [40, 86] width 0 height 14
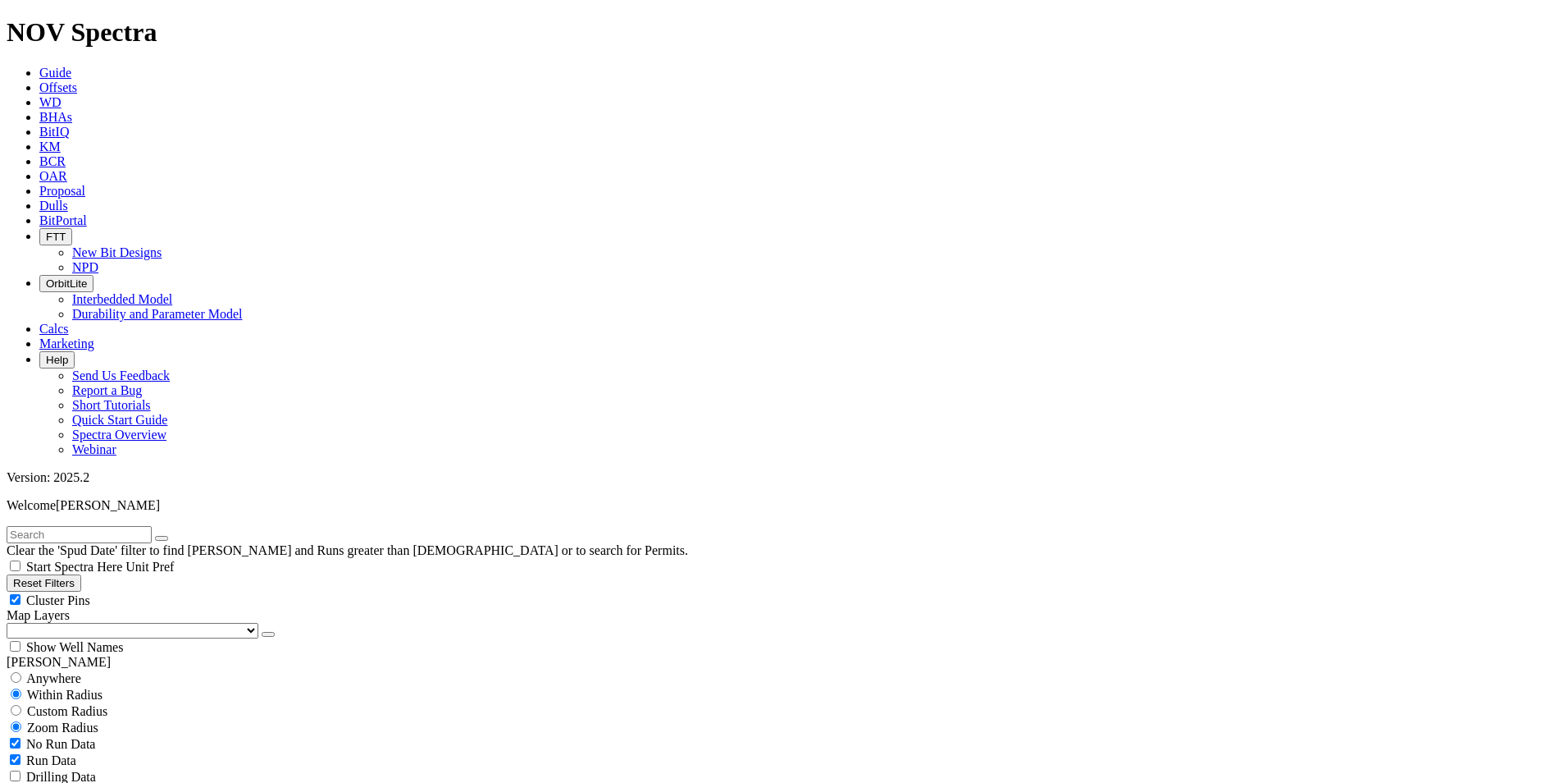
click at [142, 526] on input "text" at bounding box center [78, 534] width 145 height 17
paste input "A316176"
type input "A316176"
click at [172, 536] on button "submit" at bounding box center [178, 537] width 13 height 4
